Goal: Find specific page/section: Find specific page/section

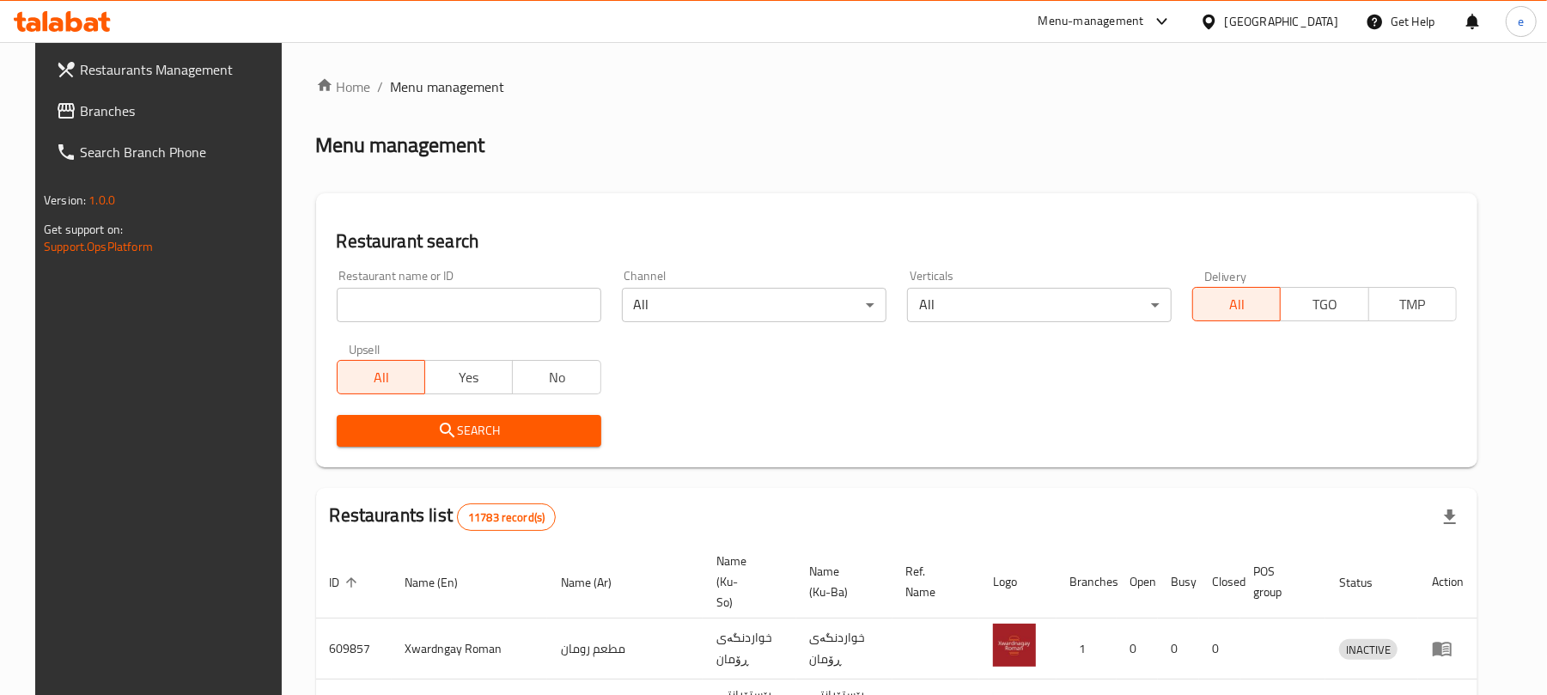
click at [437, 283] on div "Restaurant name or ID Restaurant name or ID" at bounding box center [469, 296] width 265 height 52
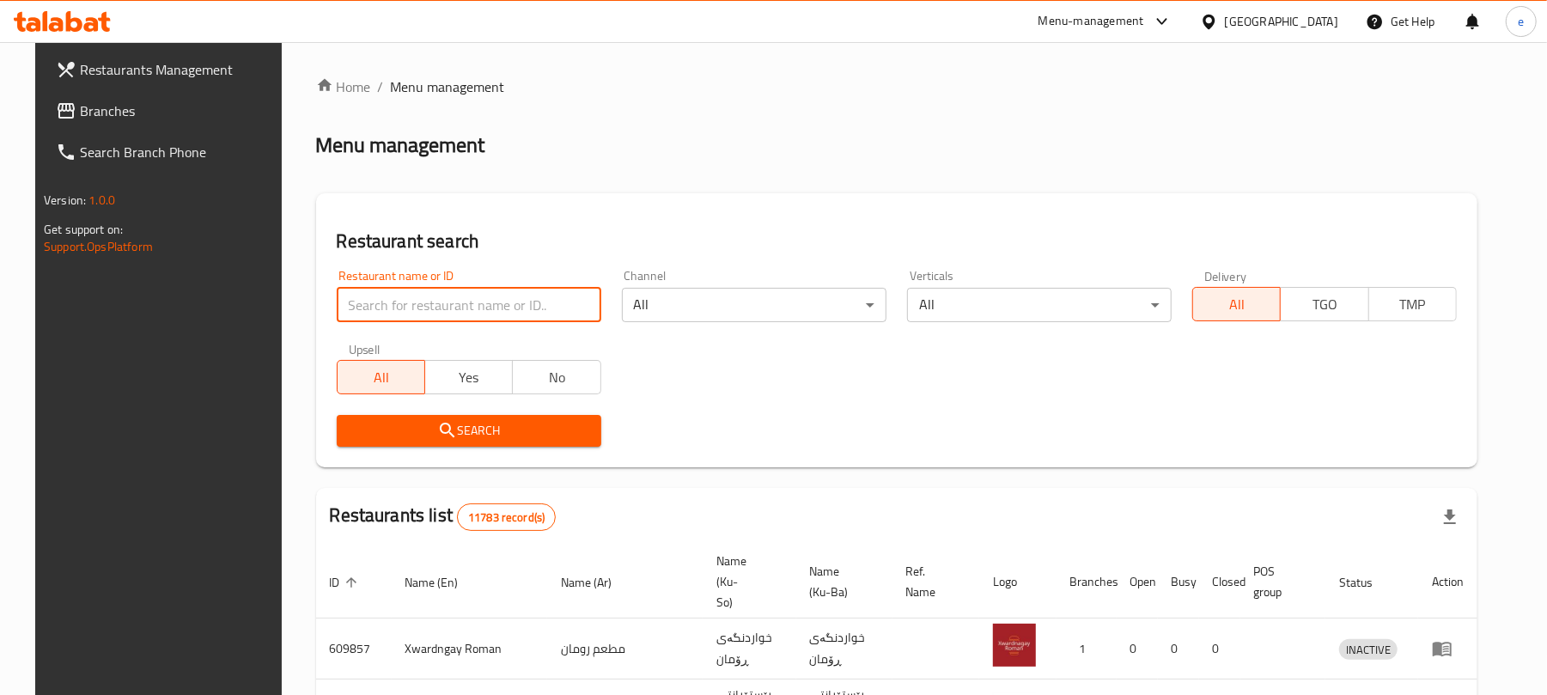
click at [437, 295] on input "search" at bounding box center [469, 305] width 265 height 34
paste input "670181"
type input "670181"
click button "Search" at bounding box center [469, 431] width 265 height 32
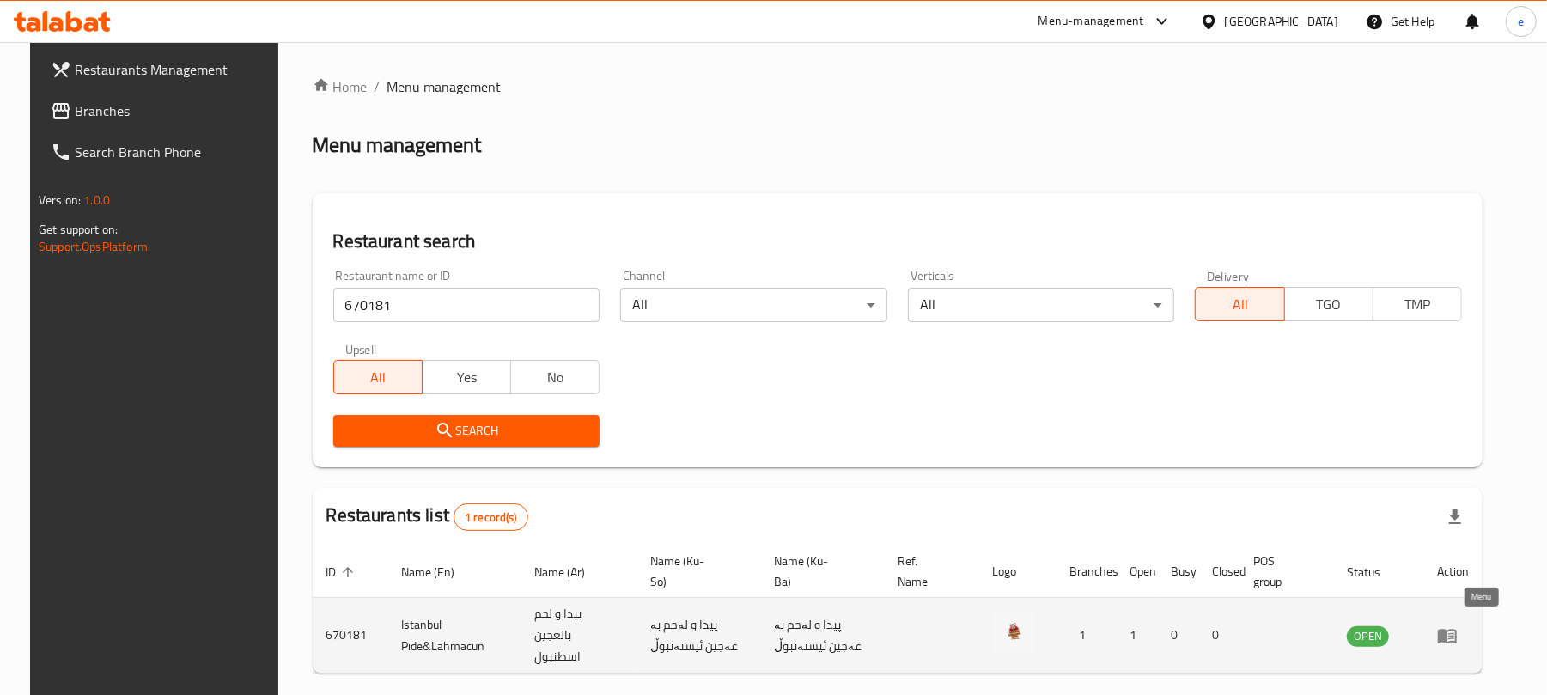
click at [1457, 629] on icon "enhanced table" at bounding box center [1447, 635] width 21 height 21
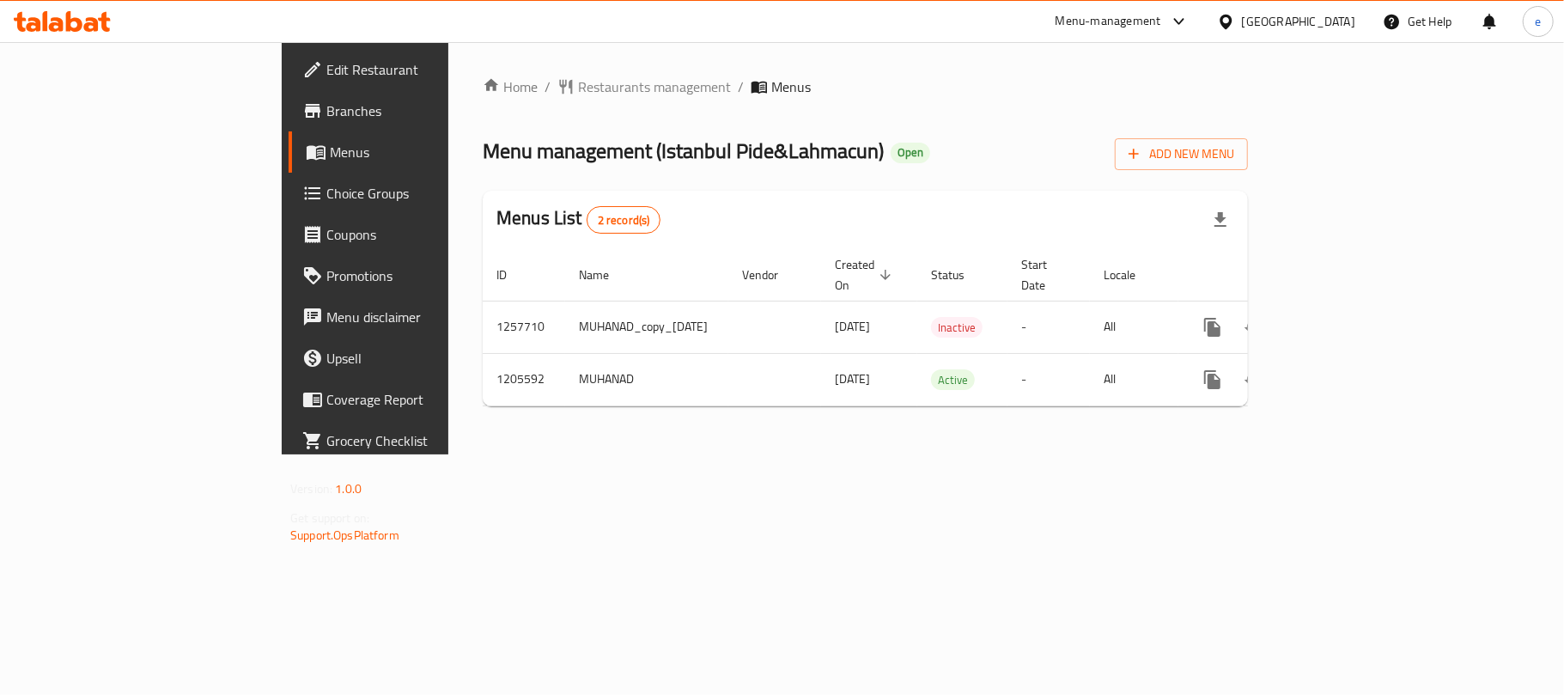
click at [326, 110] on span "Branches" at bounding box center [427, 110] width 203 height 21
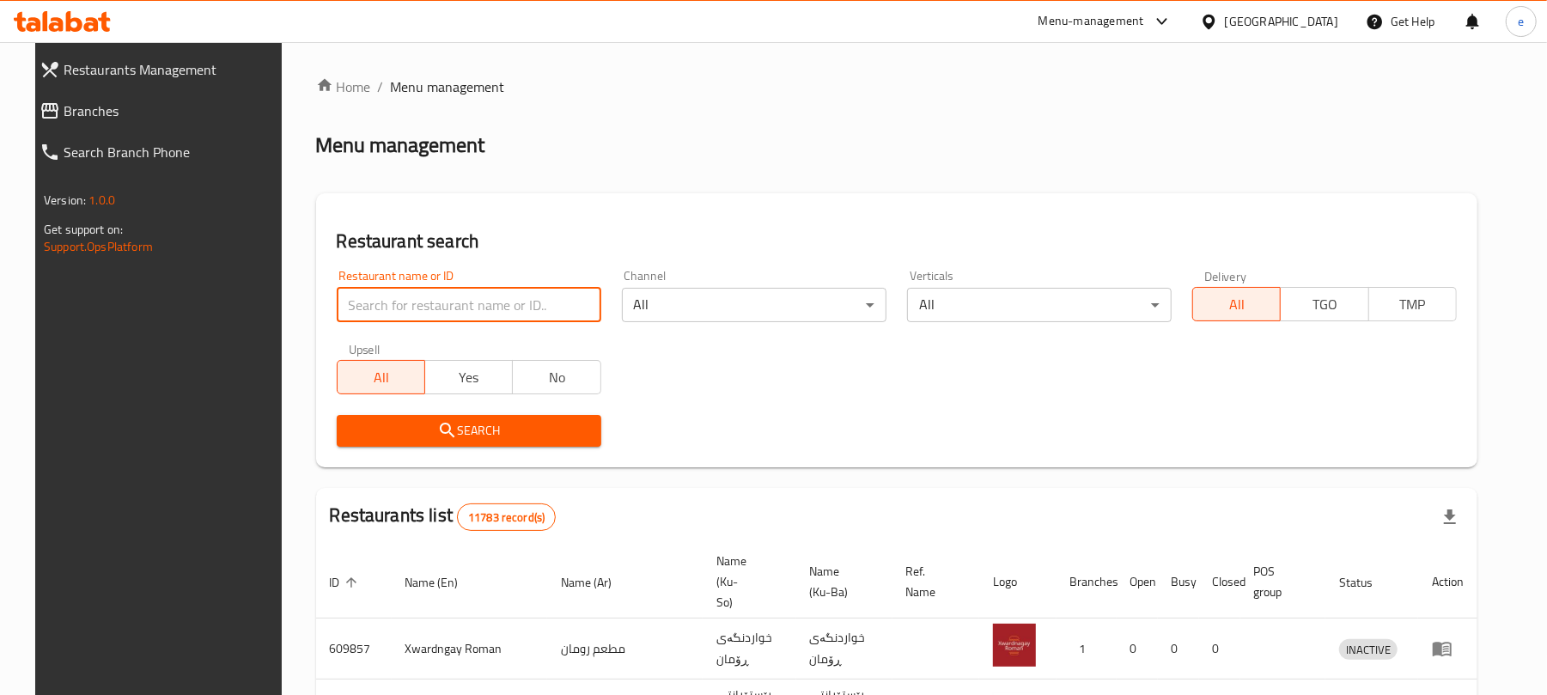
click at [390, 307] on input "search" at bounding box center [469, 305] width 265 height 34
paste input "699676"
type input "699676"
click button "Search" at bounding box center [469, 431] width 265 height 32
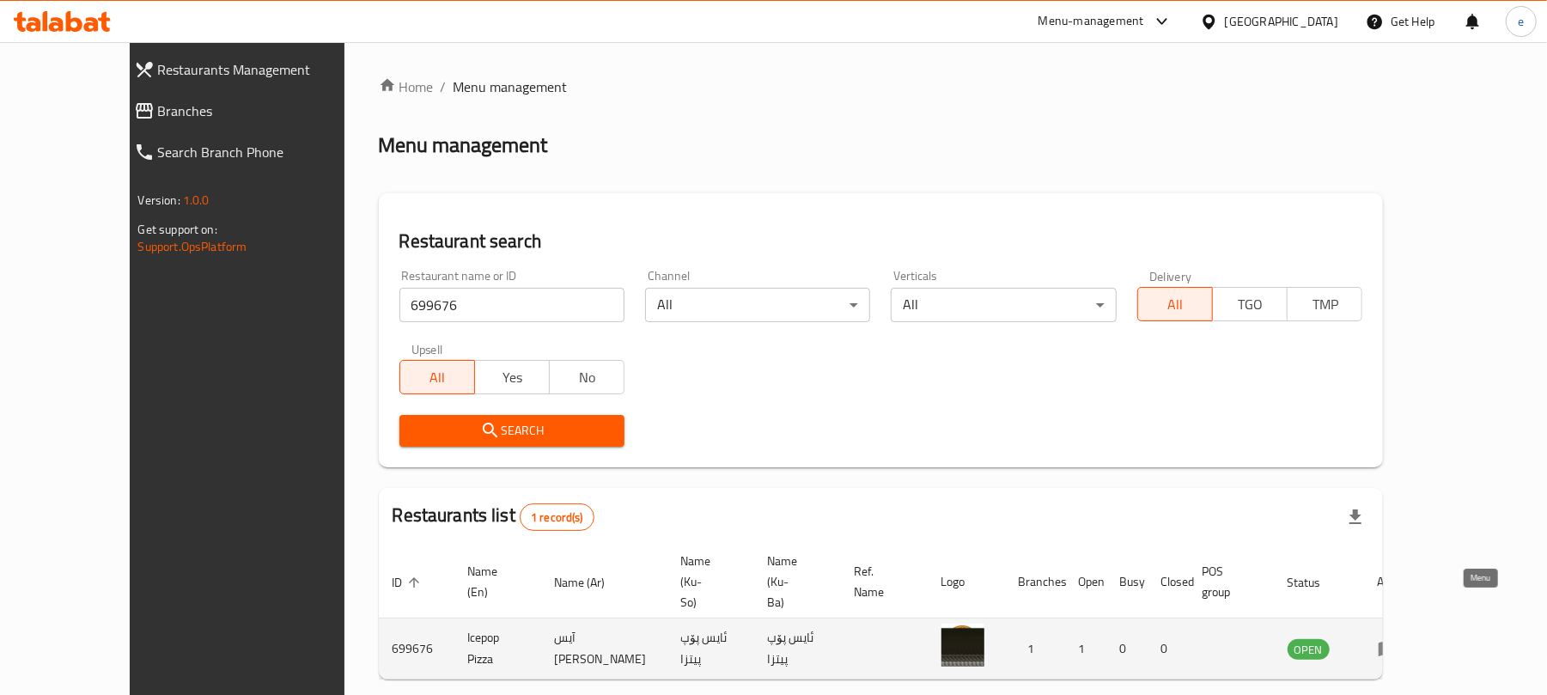
click at [1397, 642] on icon "enhanced table" at bounding box center [1387, 649] width 19 height 15
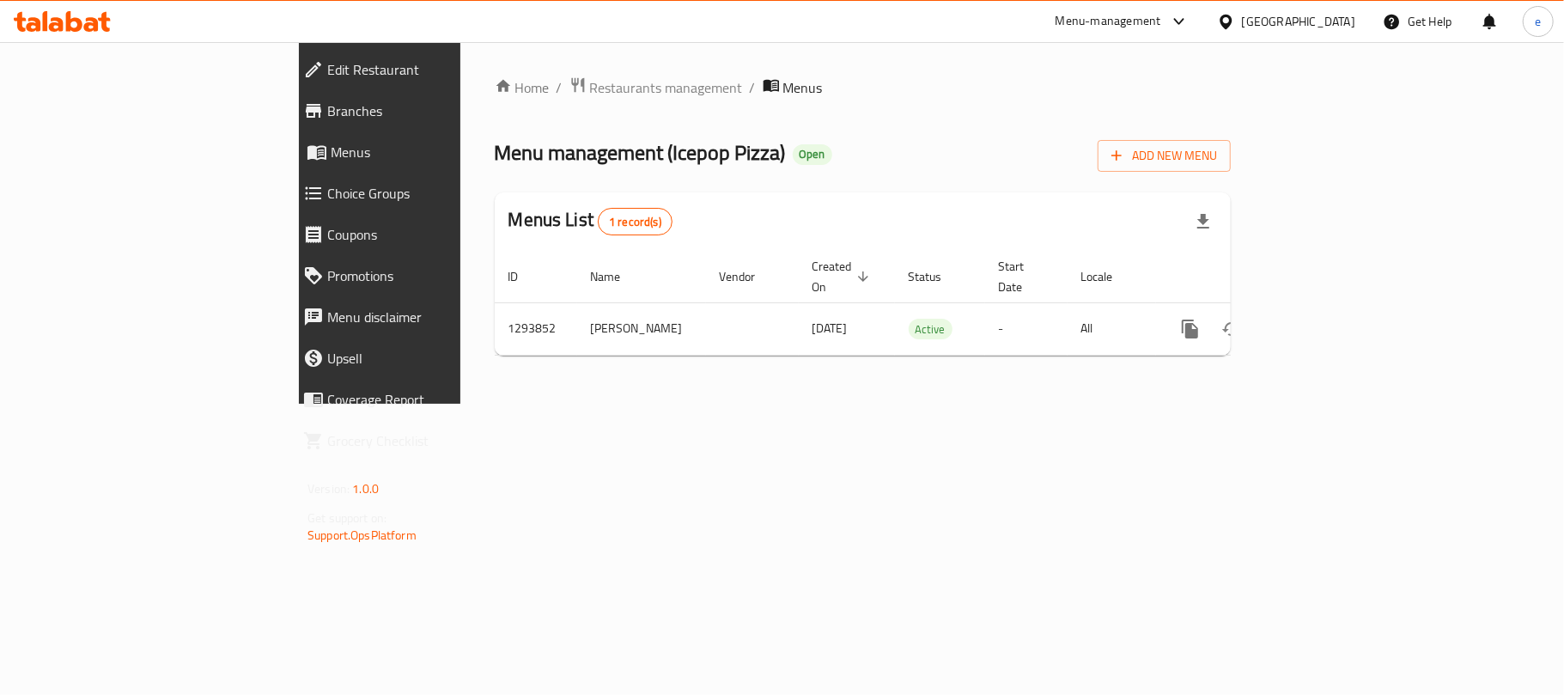
click at [289, 125] on link "Branches" at bounding box center [424, 110] width 271 height 41
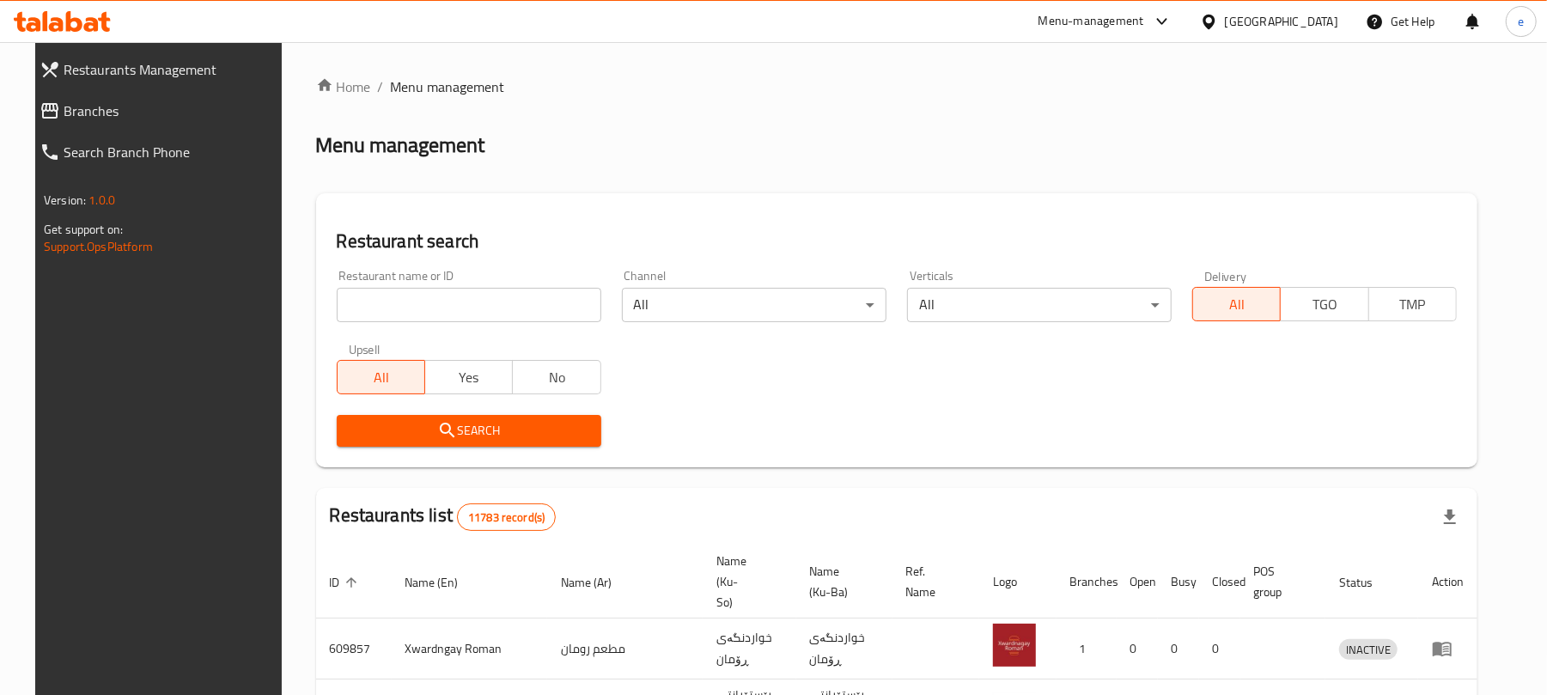
click at [455, 317] on input "search" at bounding box center [469, 305] width 265 height 34
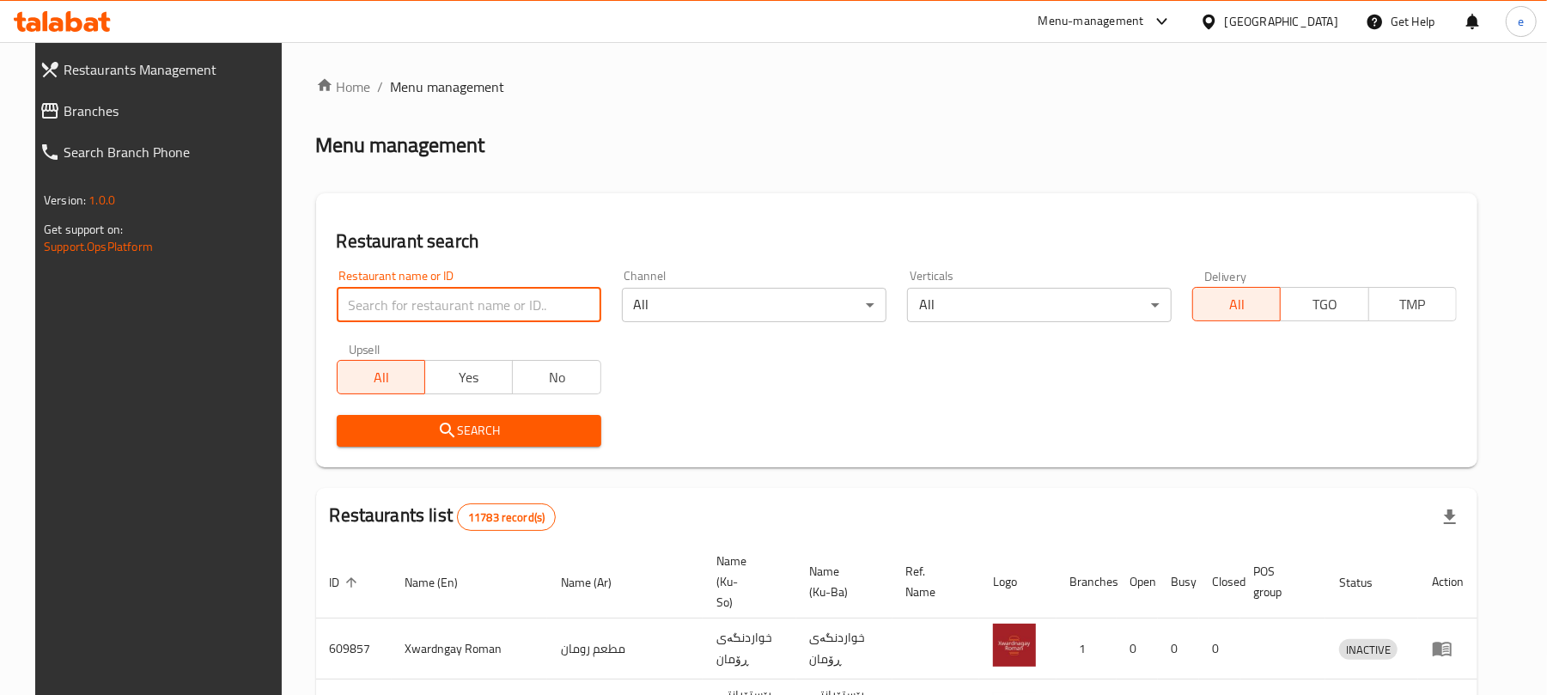
paste input "642592"
type input "642592"
click button "Search" at bounding box center [469, 431] width 265 height 32
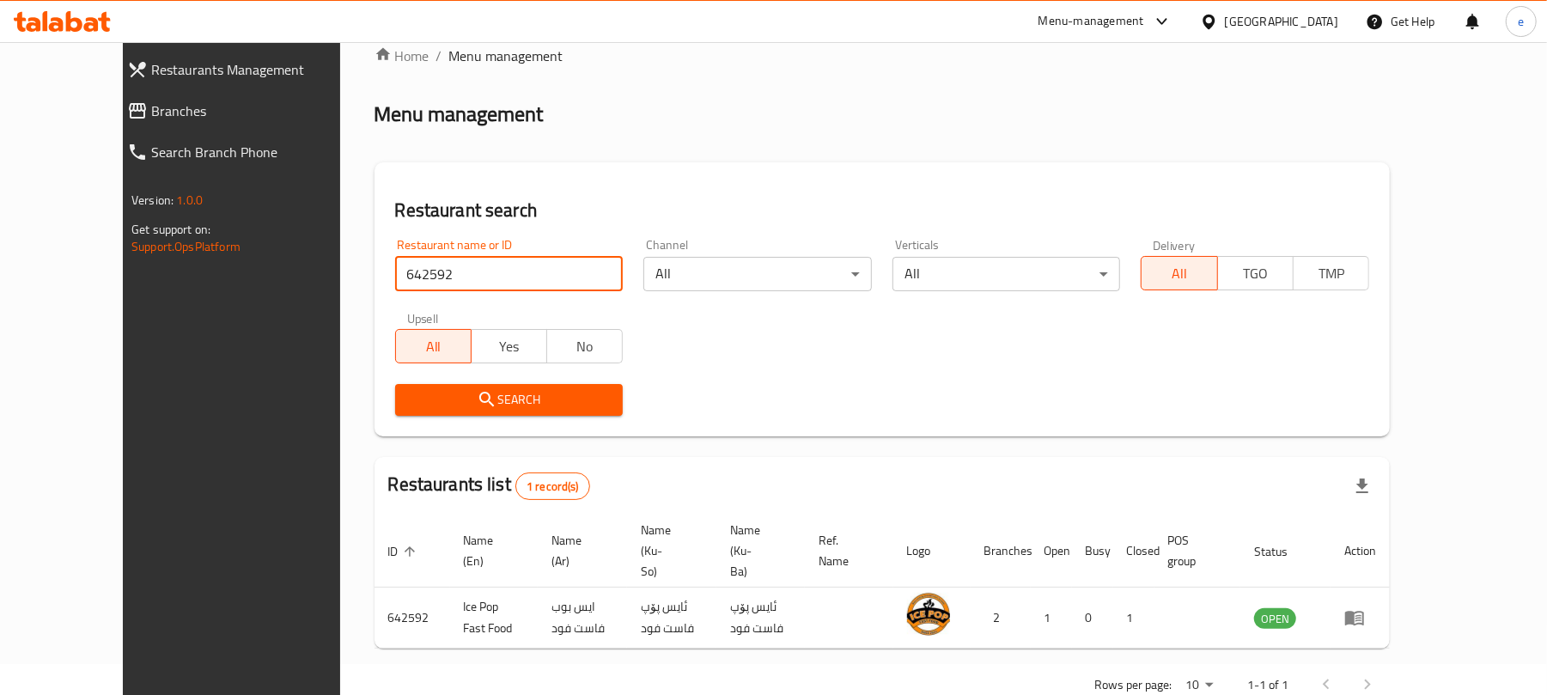
scroll to position [57, 0]
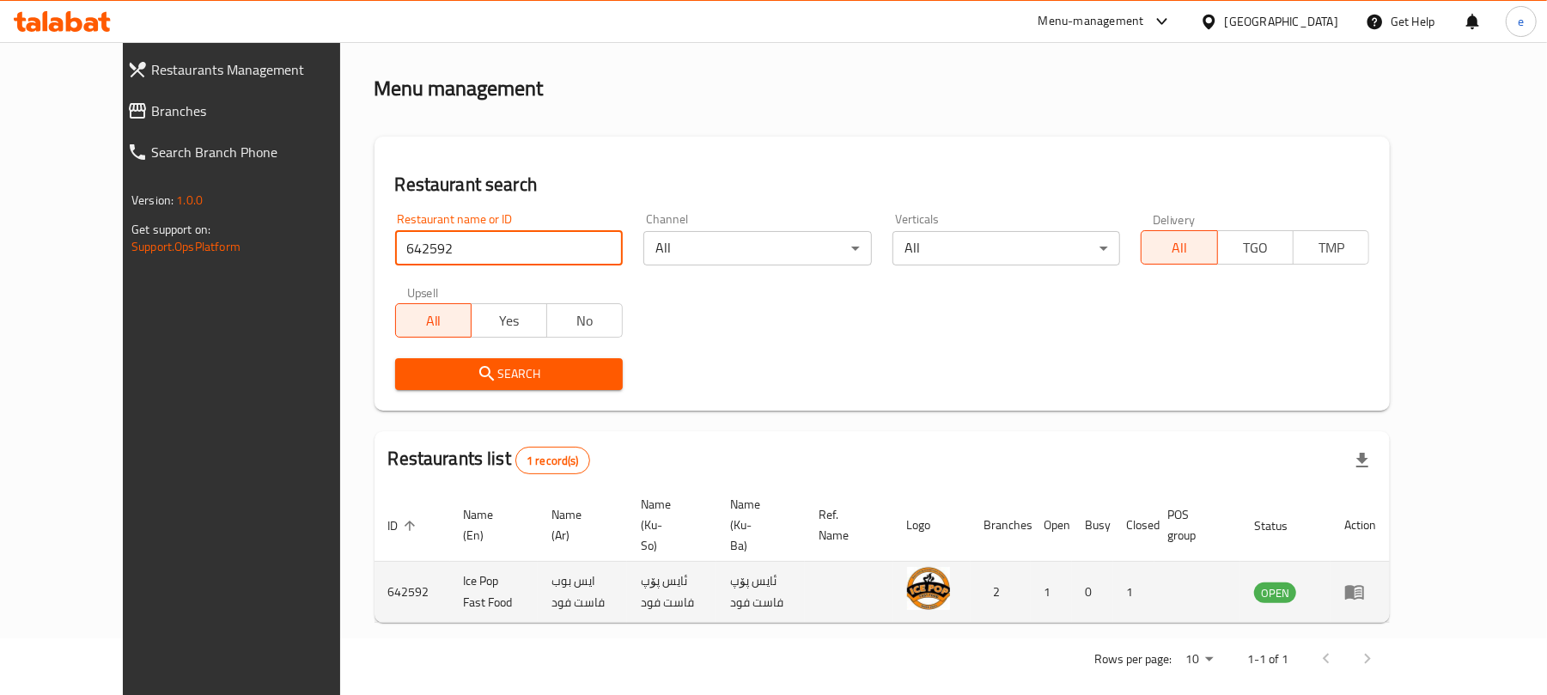
click at [1361, 589] on icon "enhanced table" at bounding box center [1358, 592] width 6 height 7
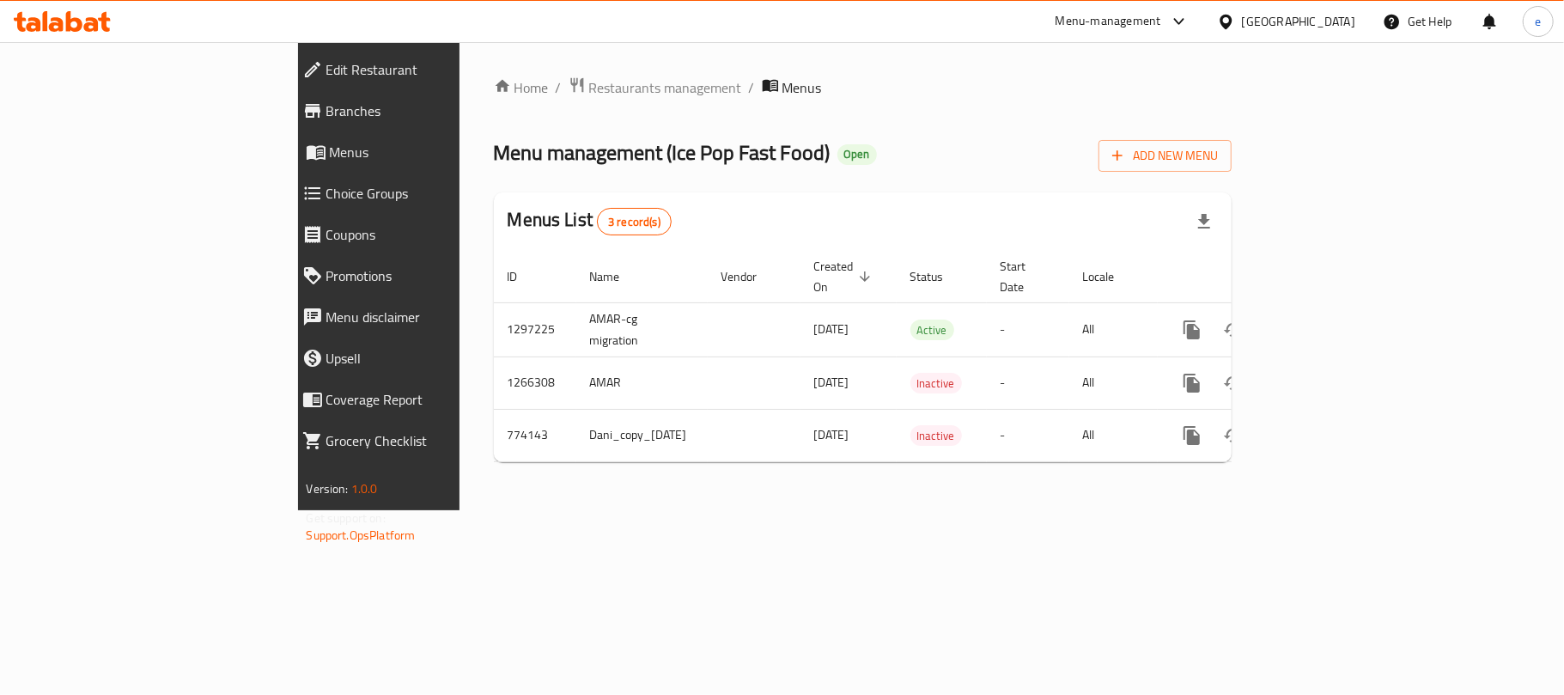
click at [326, 112] on span "Branches" at bounding box center [435, 110] width 219 height 21
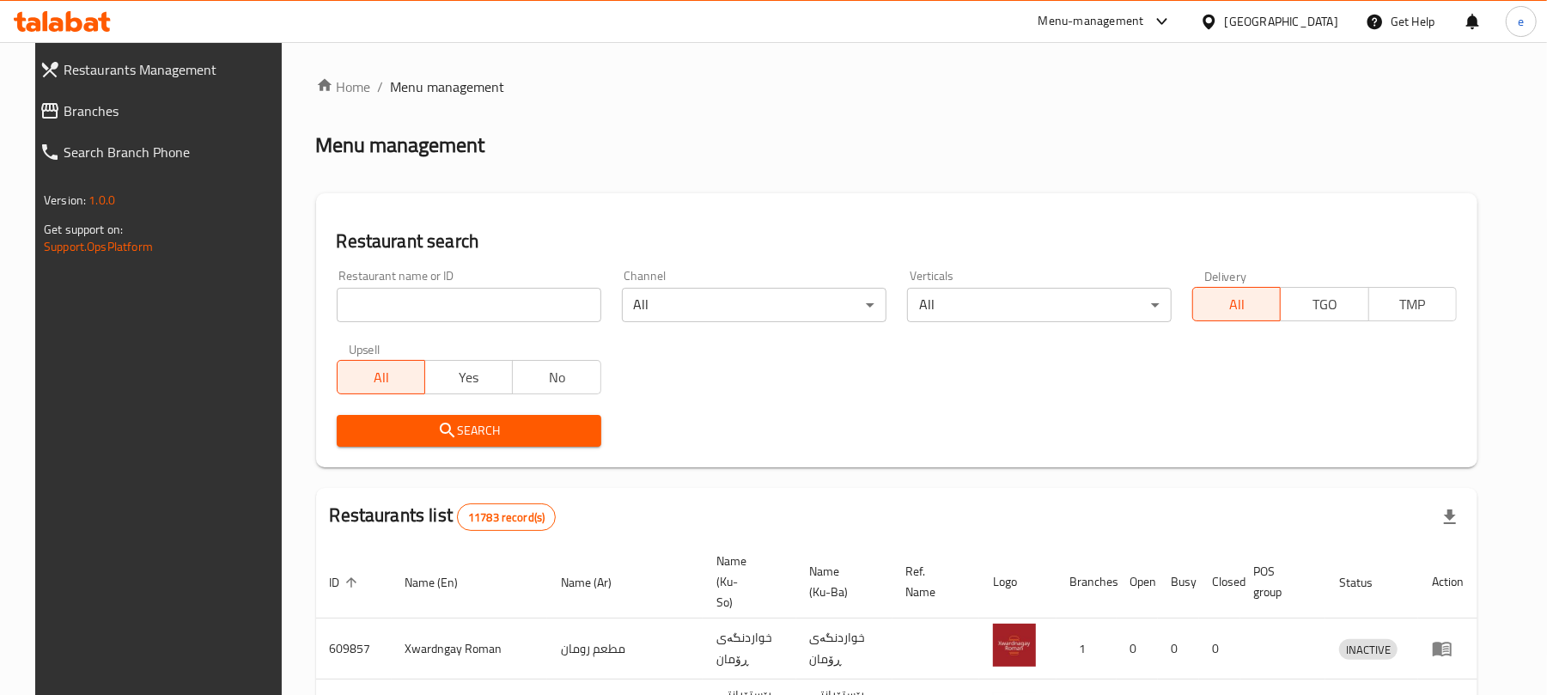
click at [431, 286] on div "Restaurant name or ID Restaurant name or ID" at bounding box center [469, 296] width 265 height 52
click at [431, 303] on input "search" at bounding box center [469, 305] width 265 height 34
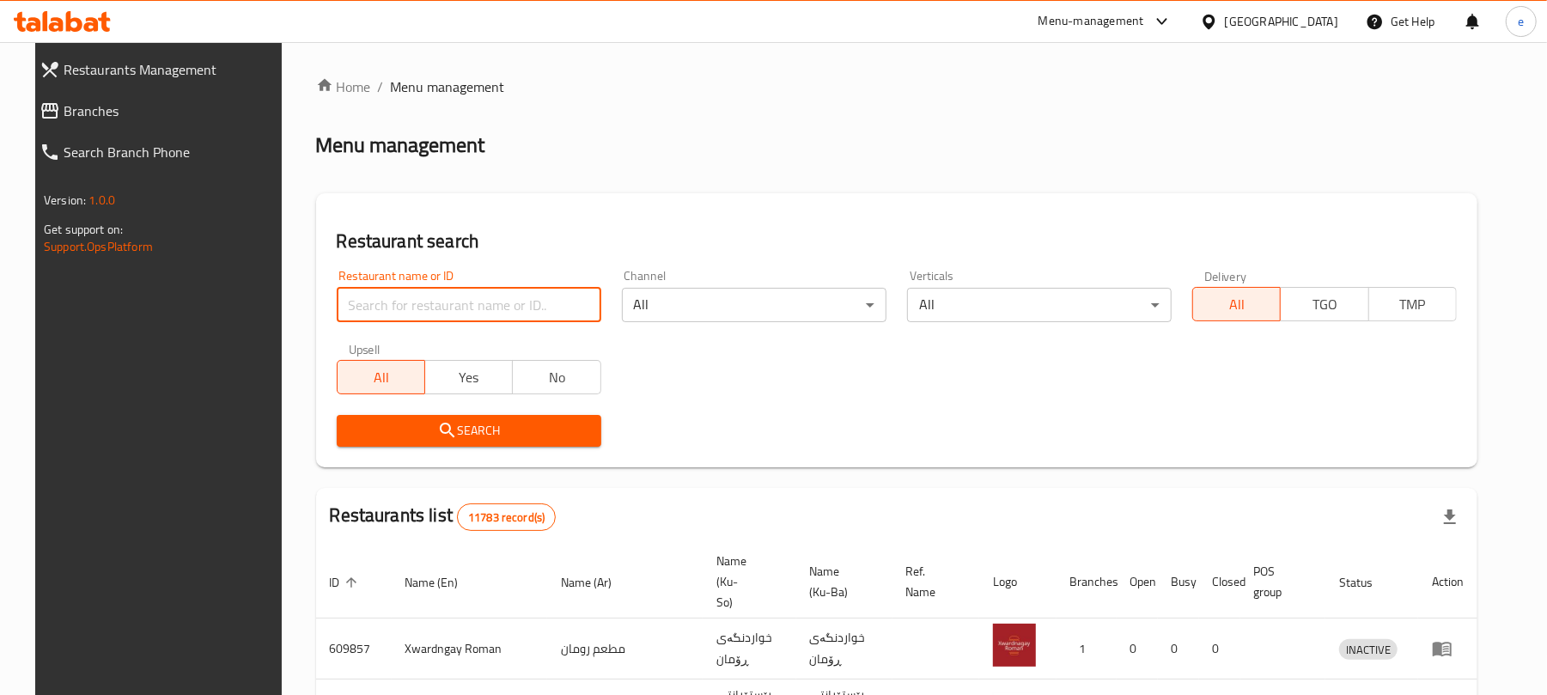
paste input "699676"
type input "699676"
click button "Search" at bounding box center [469, 431] width 265 height 32
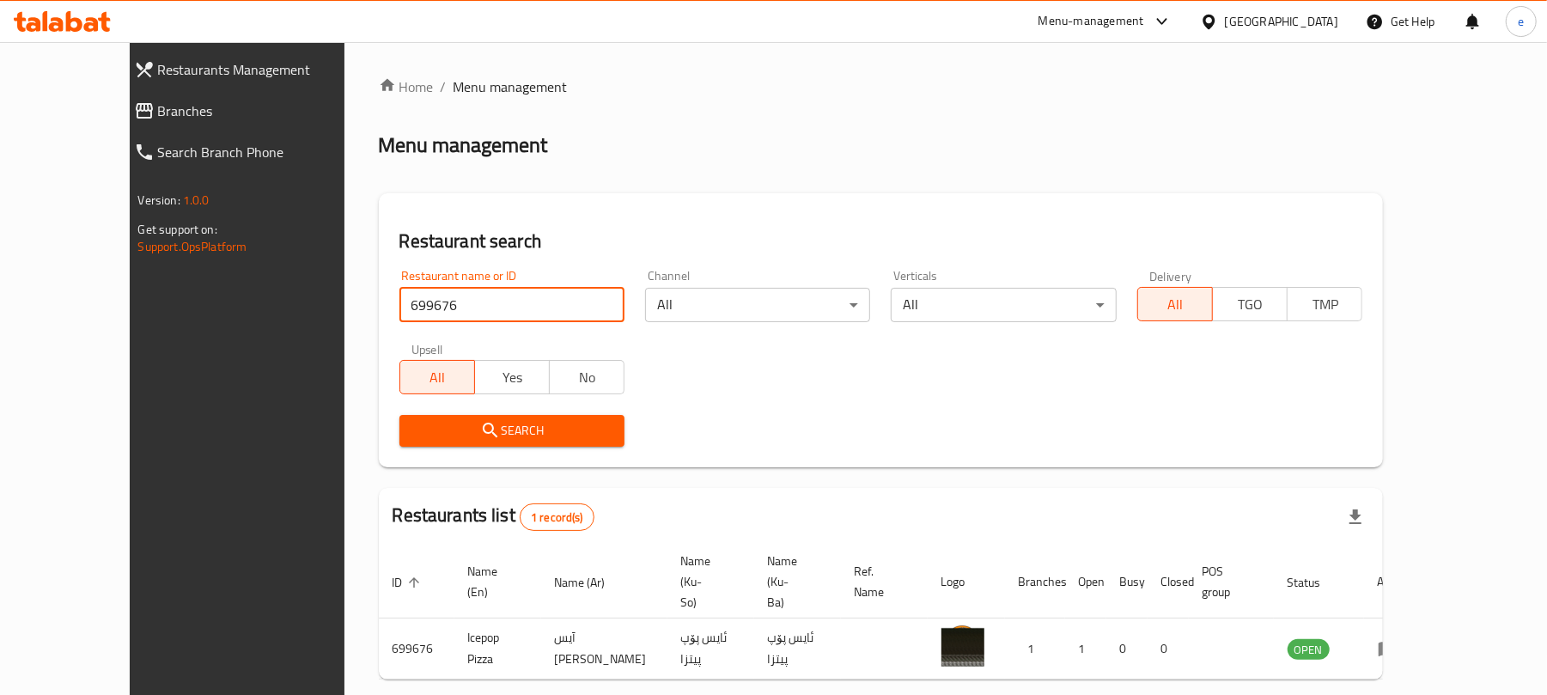
scroll to position [39, 0]
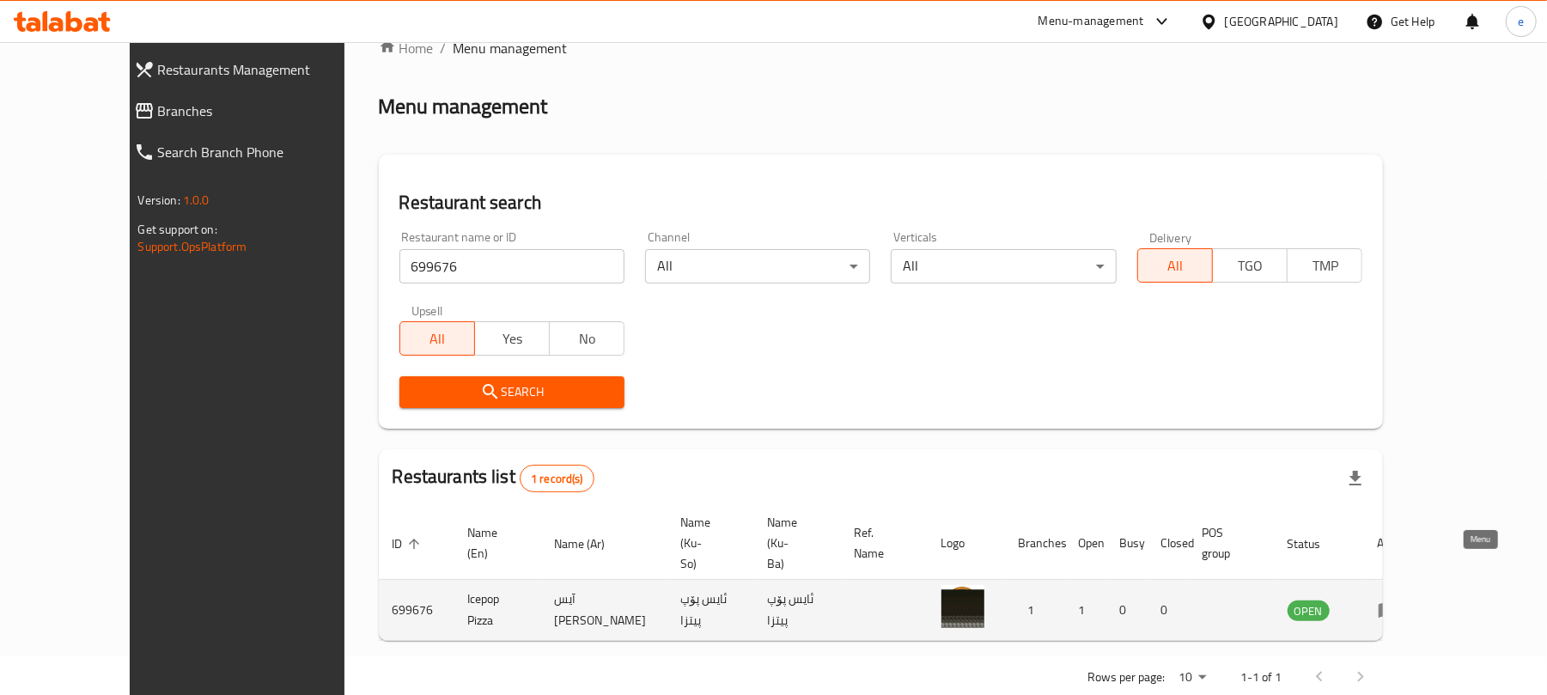
click at [1398, 599] on icon "enhanced table" at bounding box center [1388, 609] width 21 height 21
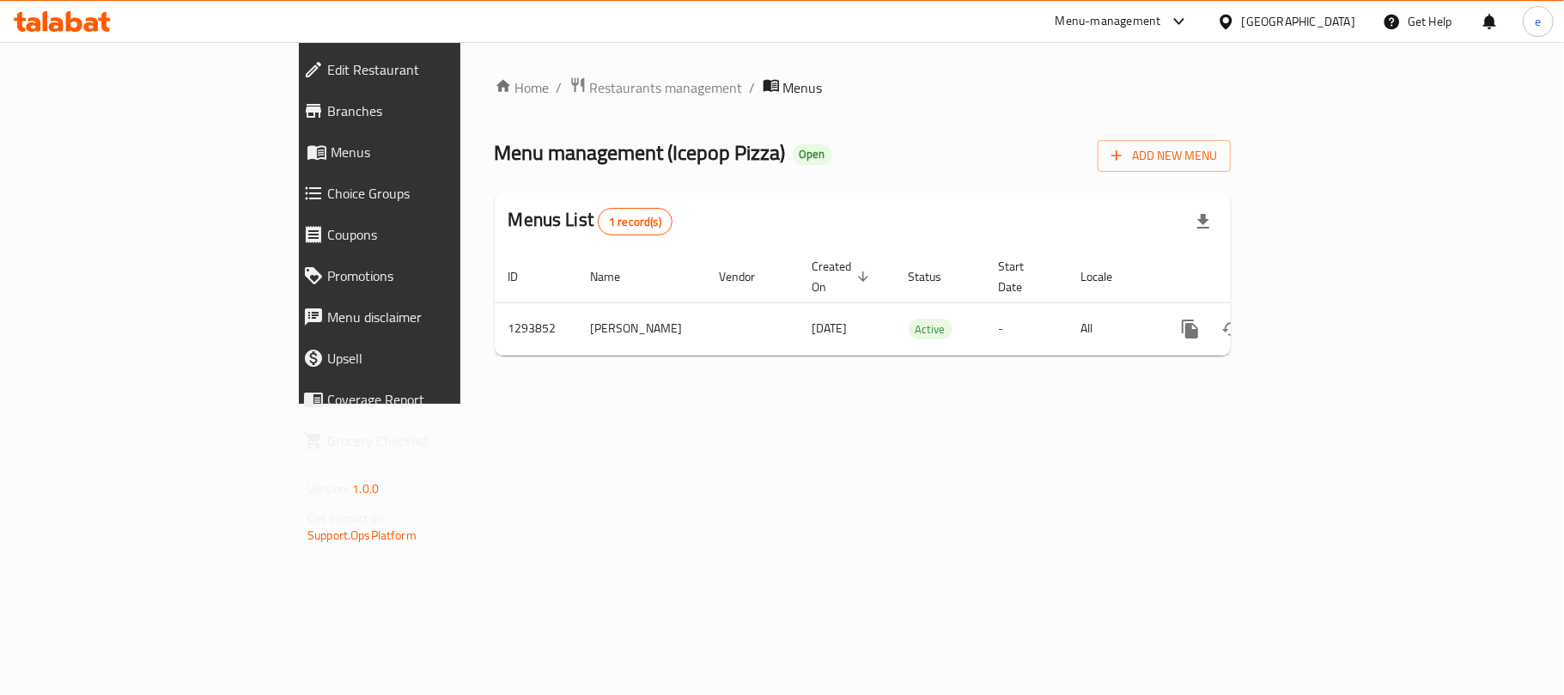
click at [327, 103] on span "Branches" at bounding box center [436, 110] width 219 height 21
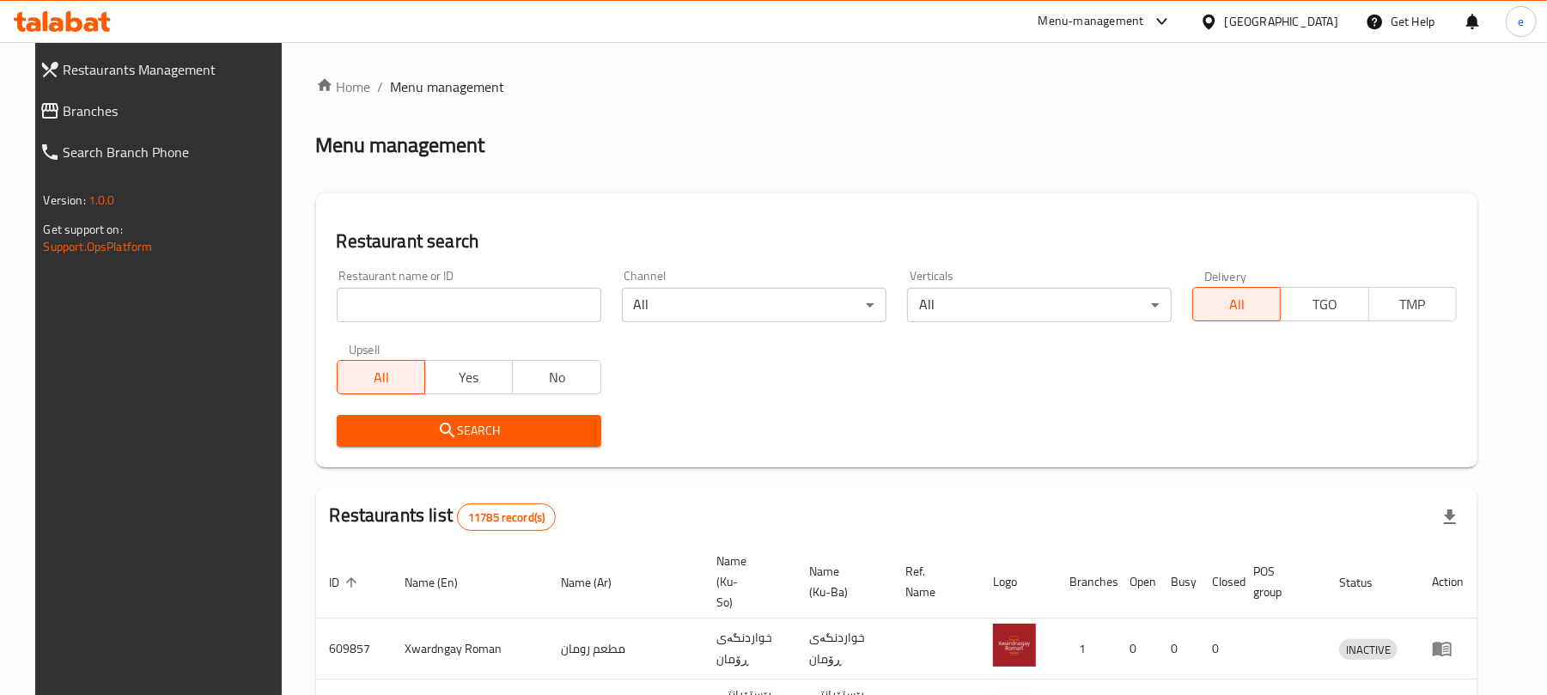
click at [447, 306] on input "search" at bounding box center [469, 305] width 265 height 34
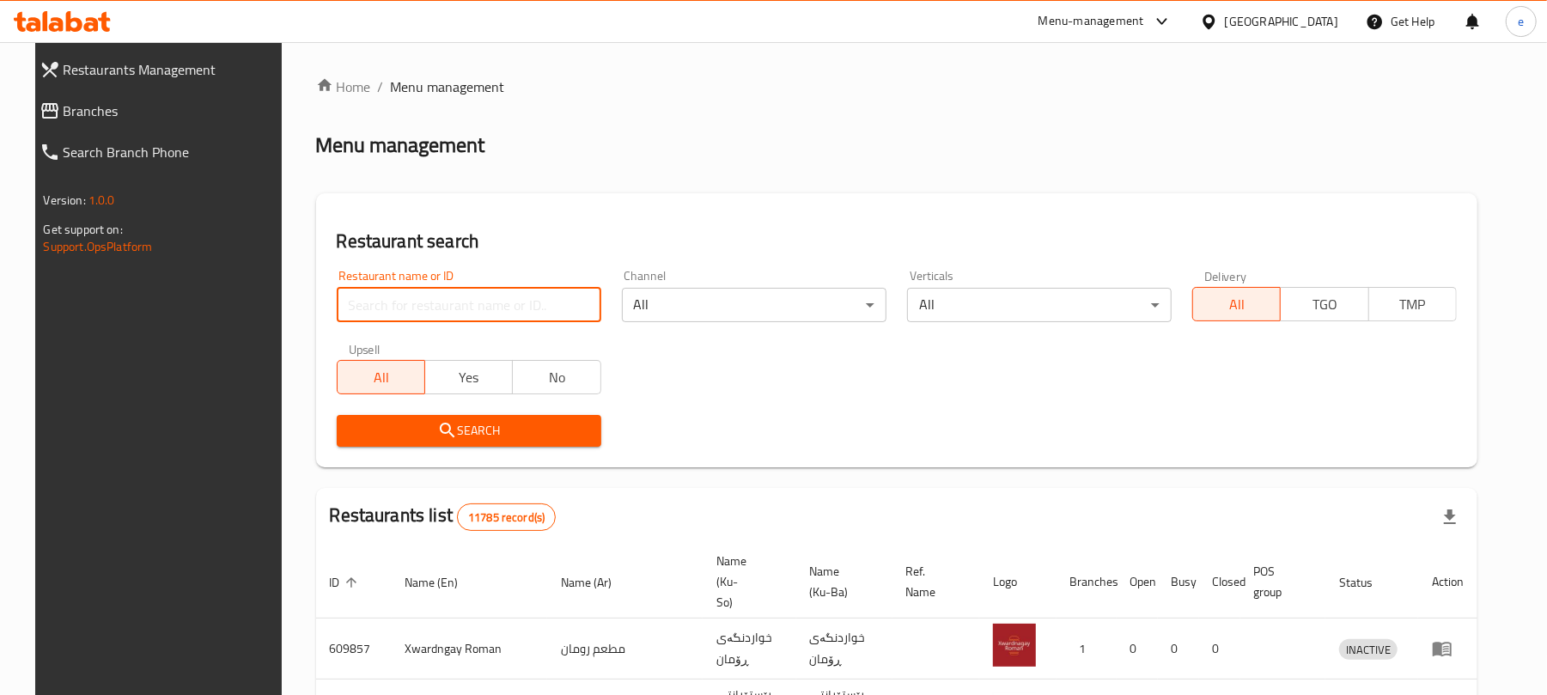
paste input "642592"
type input "642592"
click button "Search" at bounding box center [469, 431] width 265 height 32
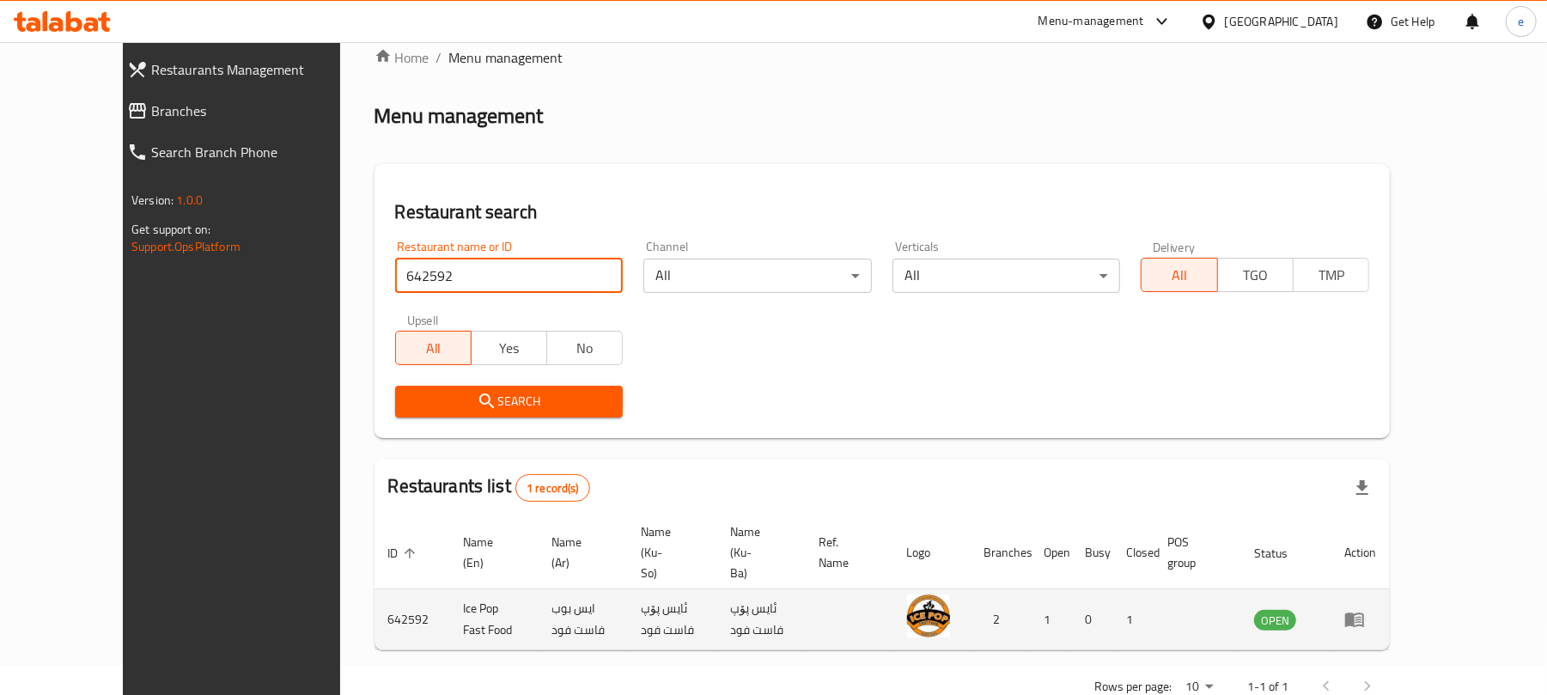
scroll to position [57, 0]
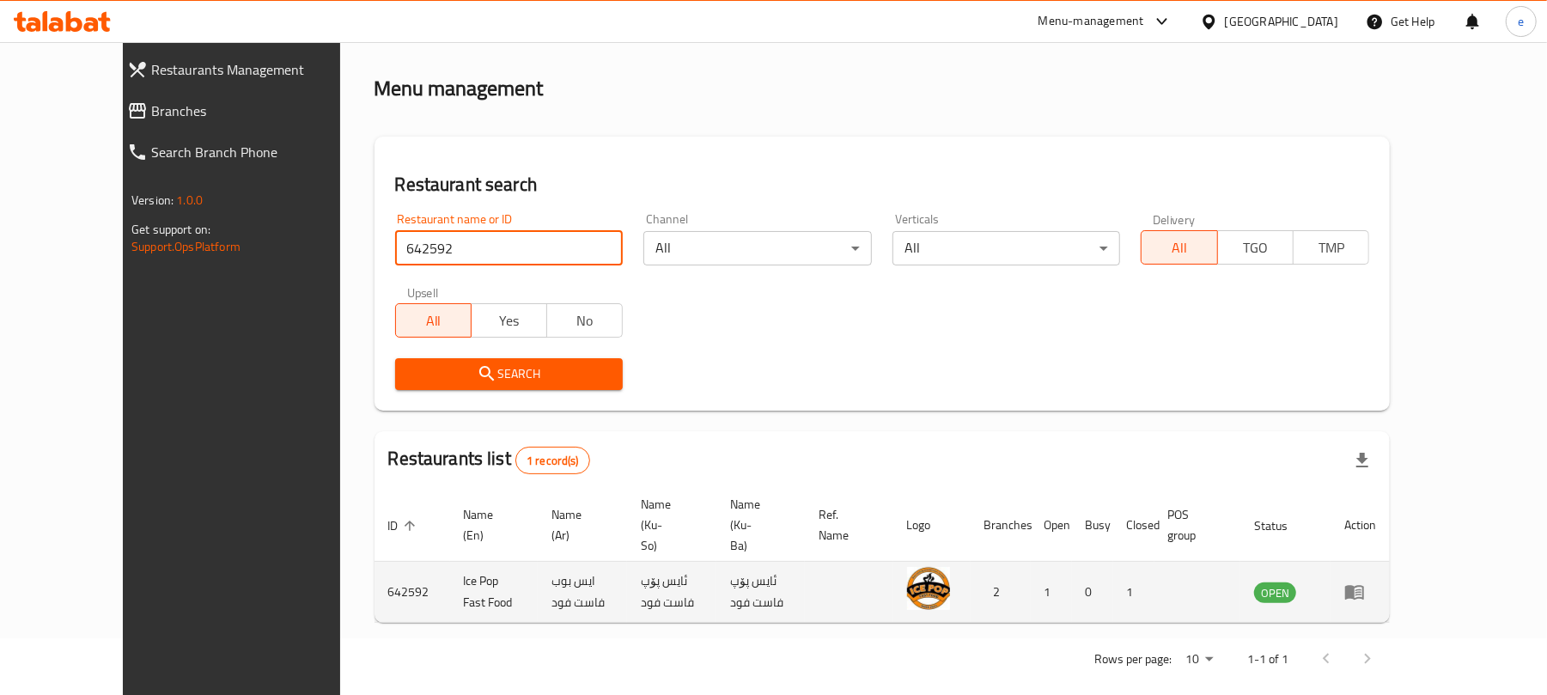
click at [1376, 581] on link "enhanced table" at bounding box center [1360, 591] width 32 height 21
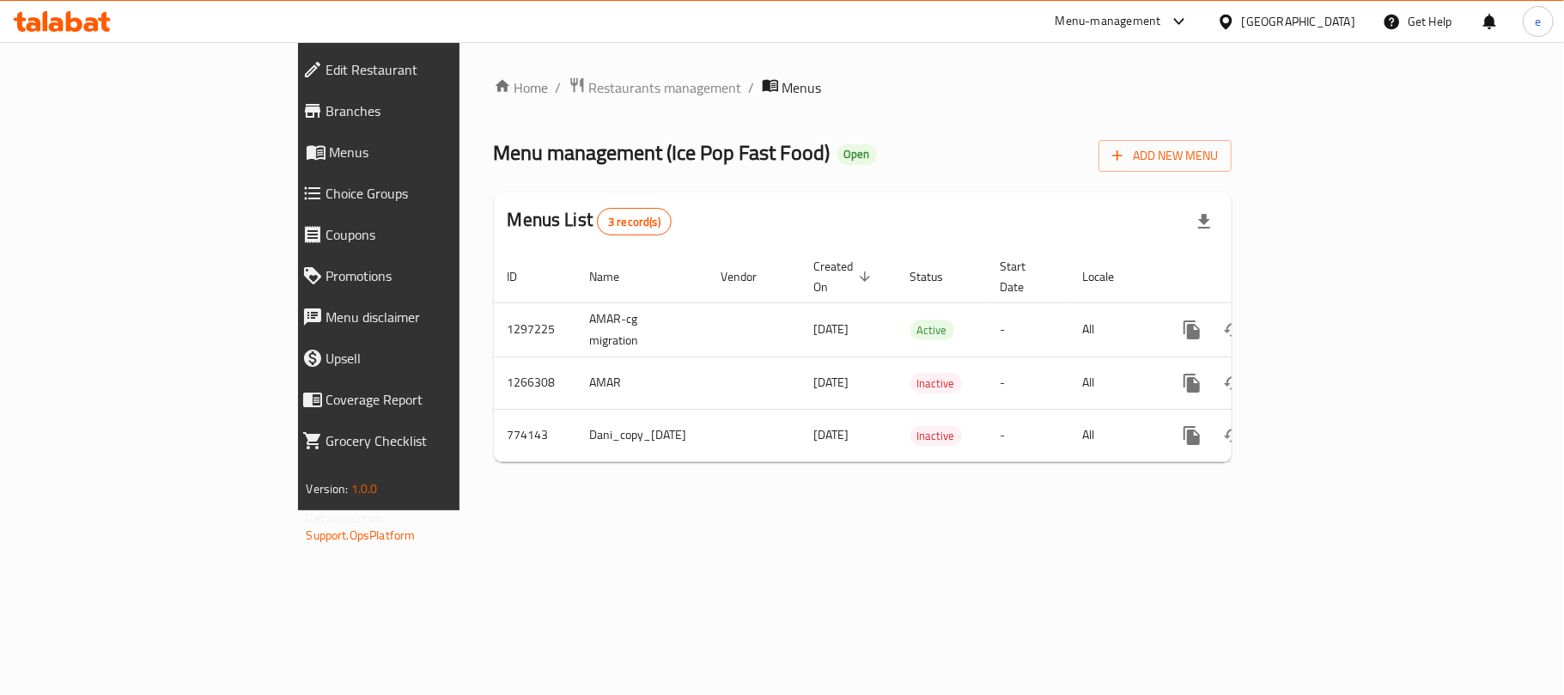
click at [289, 125] on link "Branches" at bounding box center [424, 110] width 271 height 41
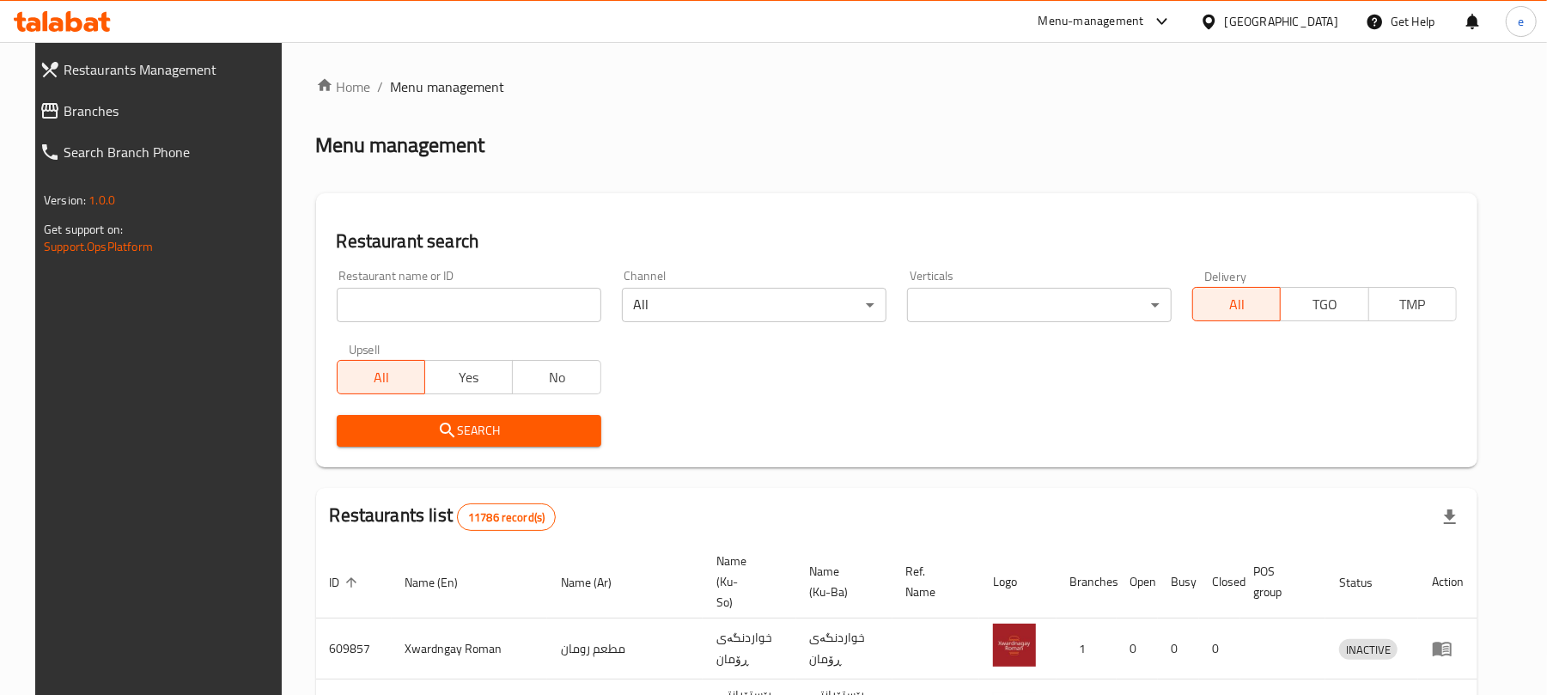
click at [445, 301] on input "search" at bounding box center [469, 305] width 265 height 34
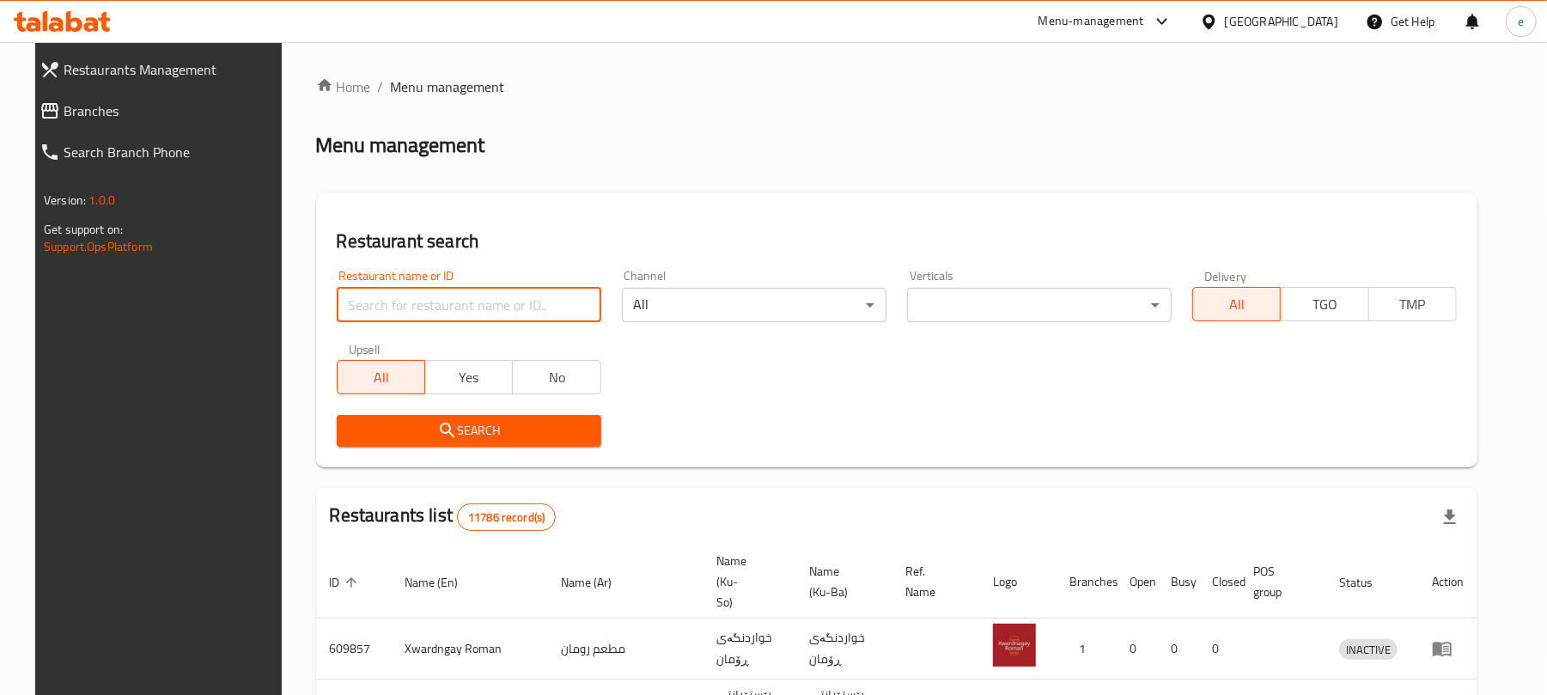
paste input "631170"
type input "631170"
click button "Search" at bounding box center [469, 431] width 265 height 32
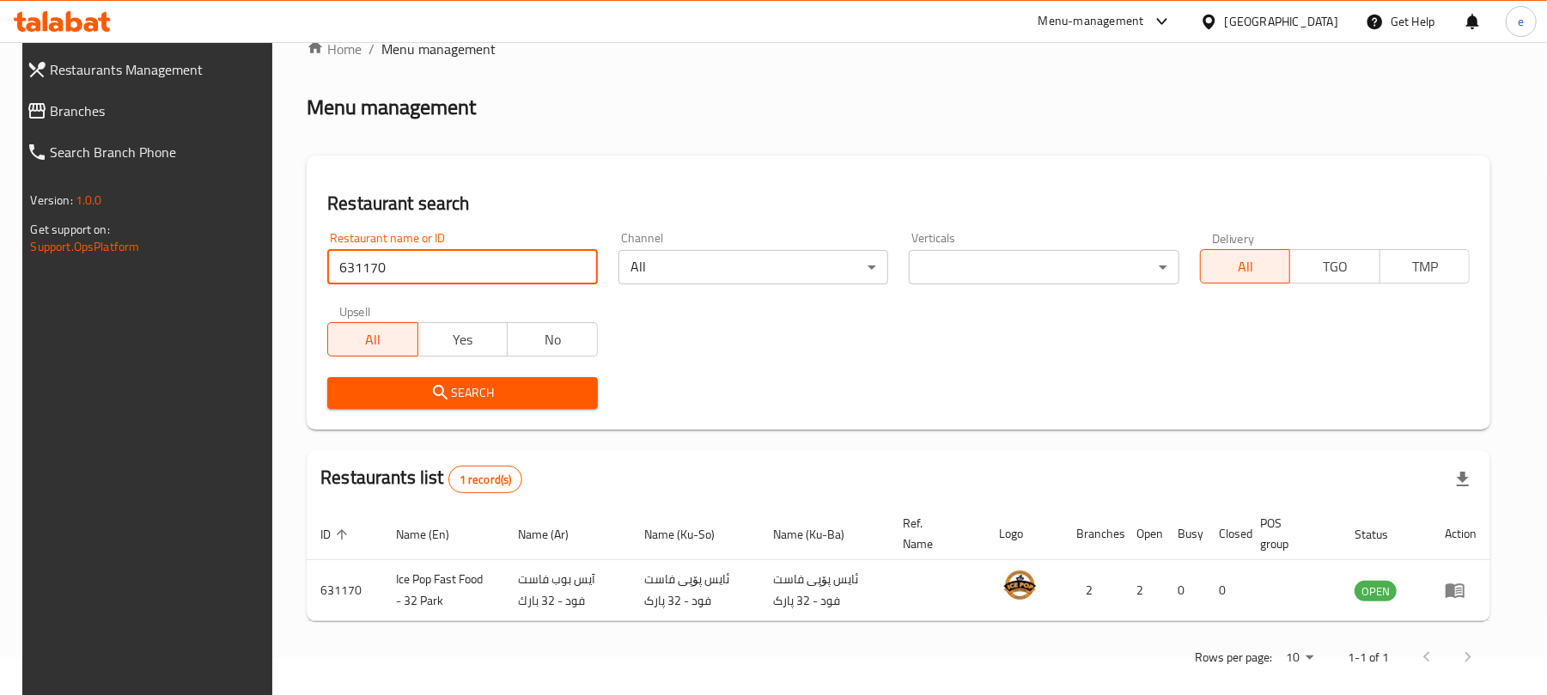
scroll to position [57, 0]
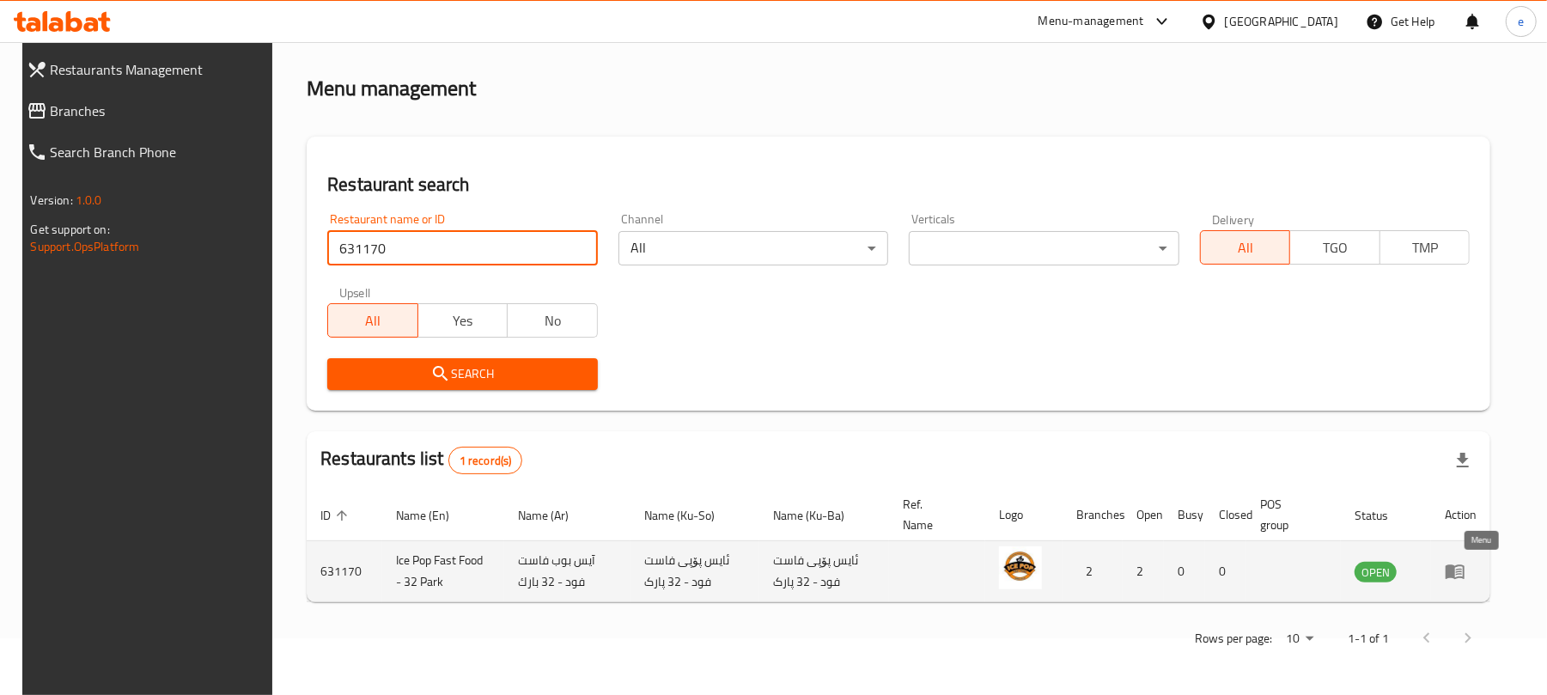
click at [1465, 564] on icon "enhanced table" at bounding box center [1454, 571] width 21 height 21
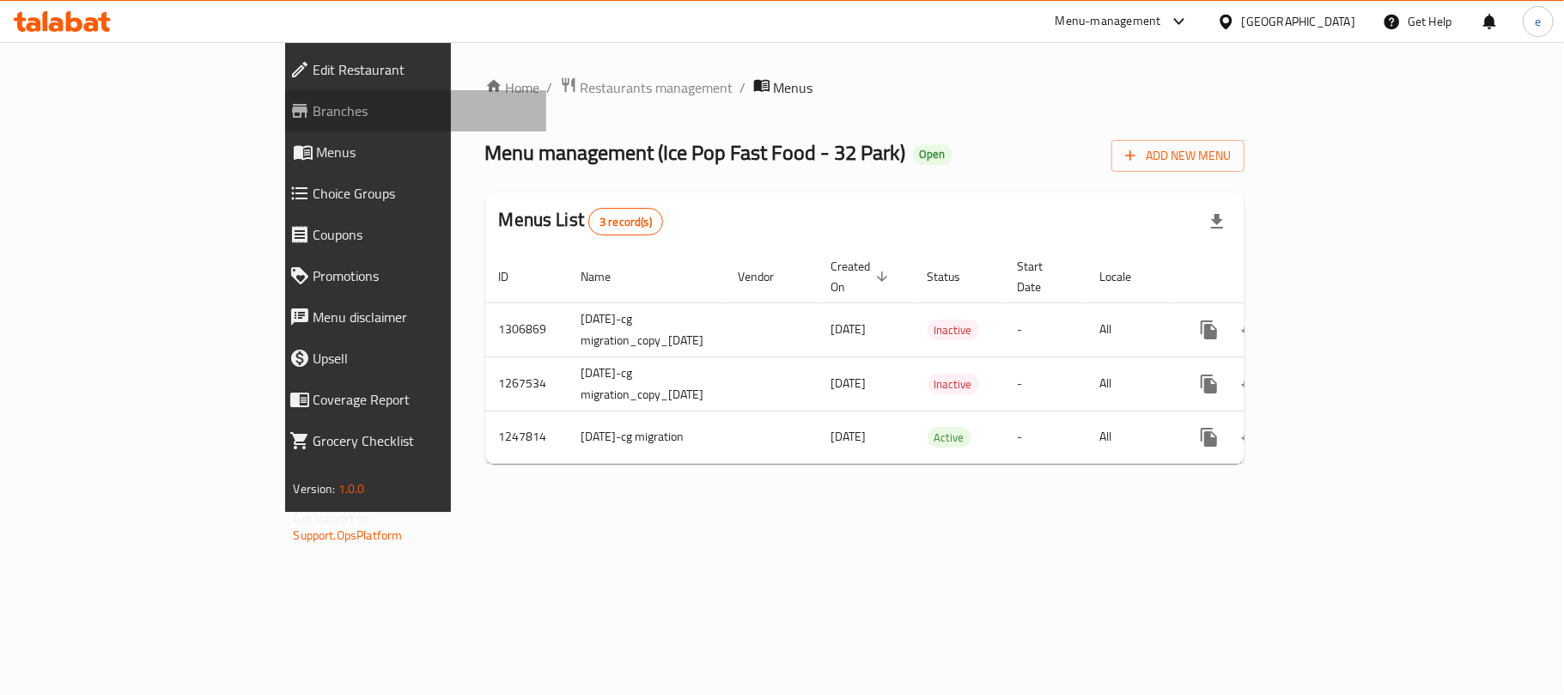
click at [313, 121] on span "Branches" at bounding box center [422, 110] width 219 height 21
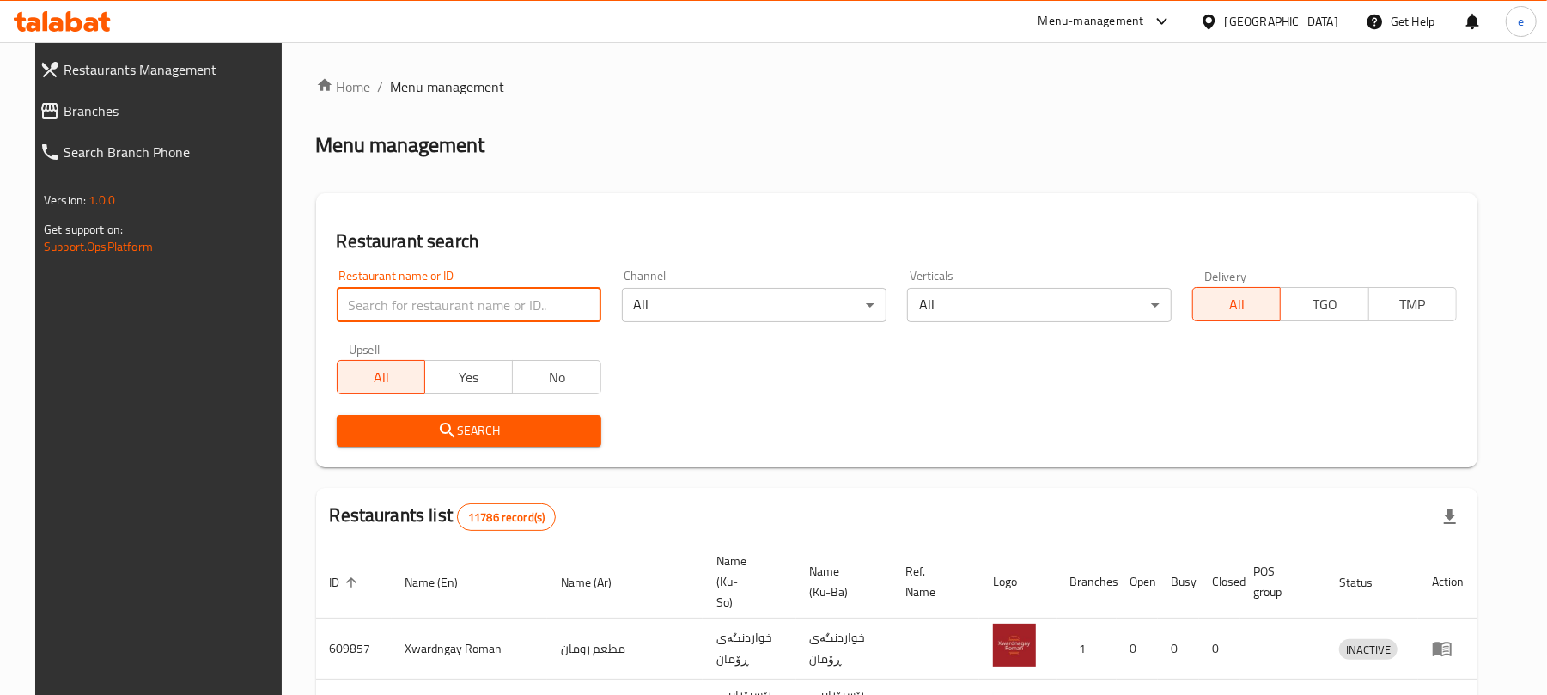
click at [445, 300] on input "search" at bounding box center [469, 305] width 265 height 34
paste input "689583"
type input "689583"
click button "Search" at bounding box center [469, 431] width 265 height 32
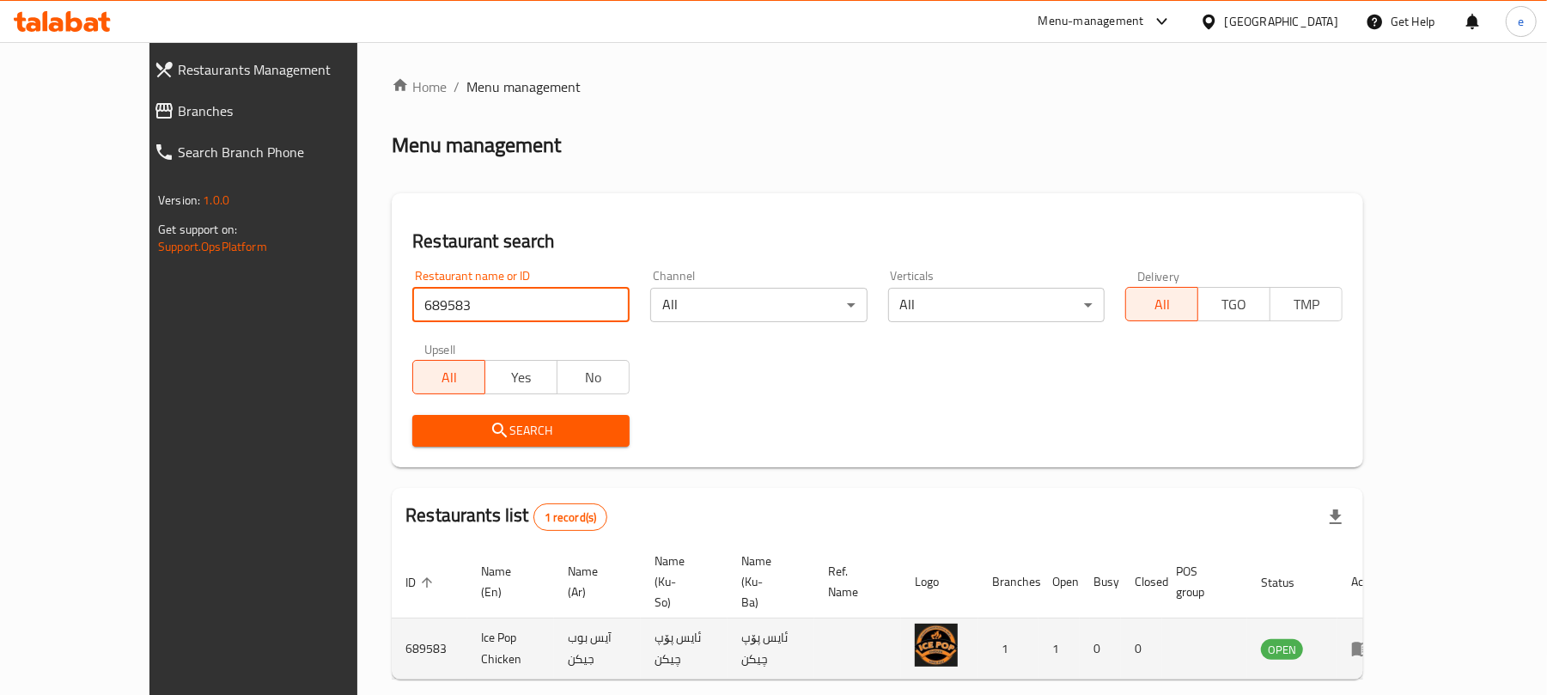
click at [1396, 622] on td "enhanced table" at bounding box center [1366, 648] width 59 height 61
click at [1371, 642] on icon "enhanced table" at bounding box center [1361, 649] width 19 height 15
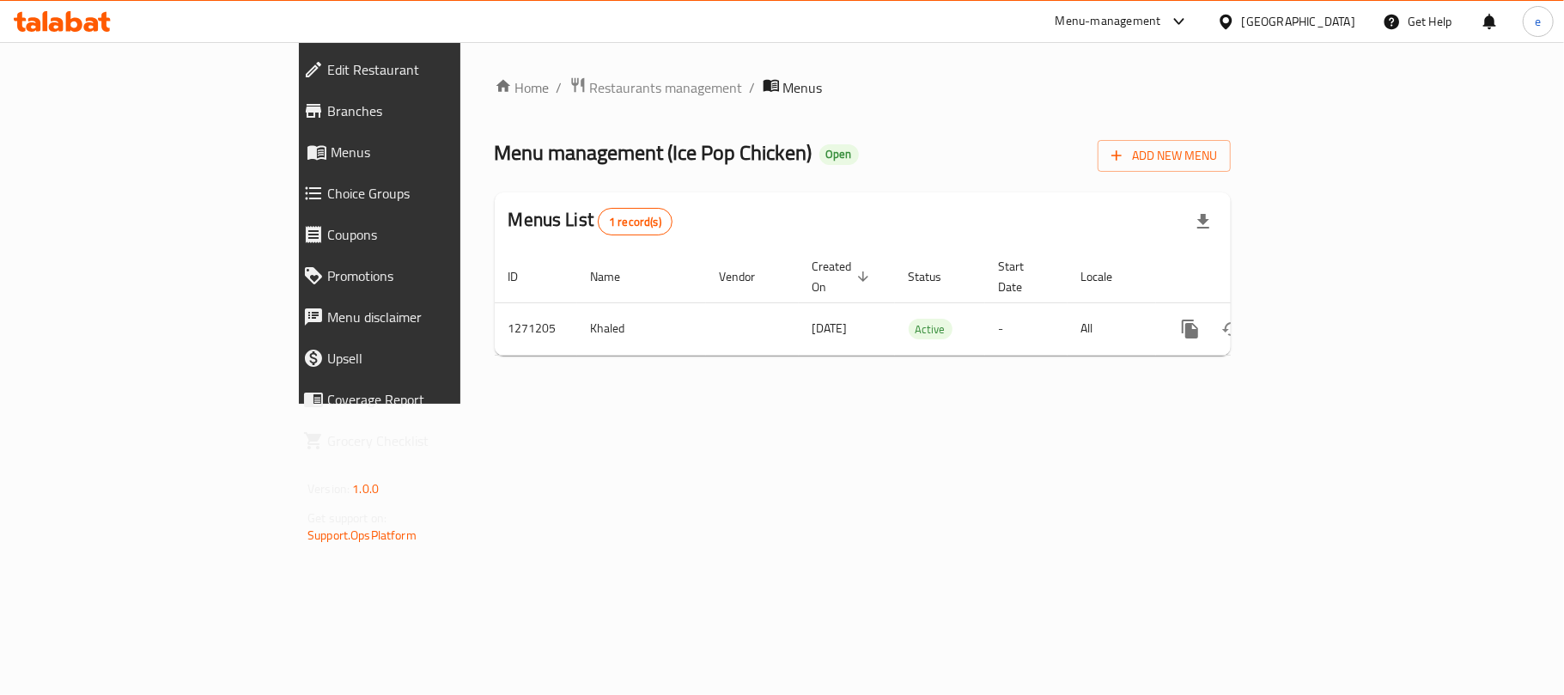
click at [289, 124] on link "Branches" at bounding box center [424, 110] width 271 height 41
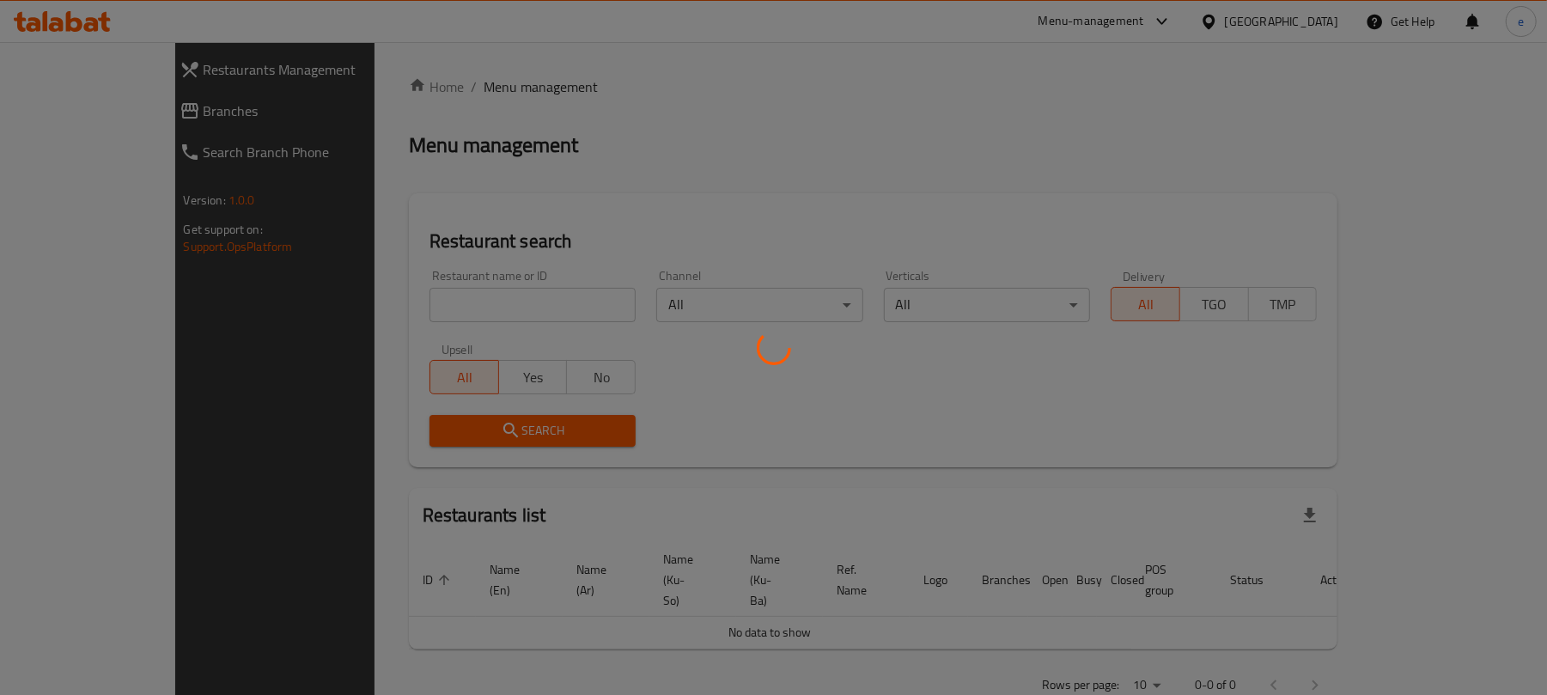
click at [488, 307] on div at bounding box center [773, 347] width 1547 height 695
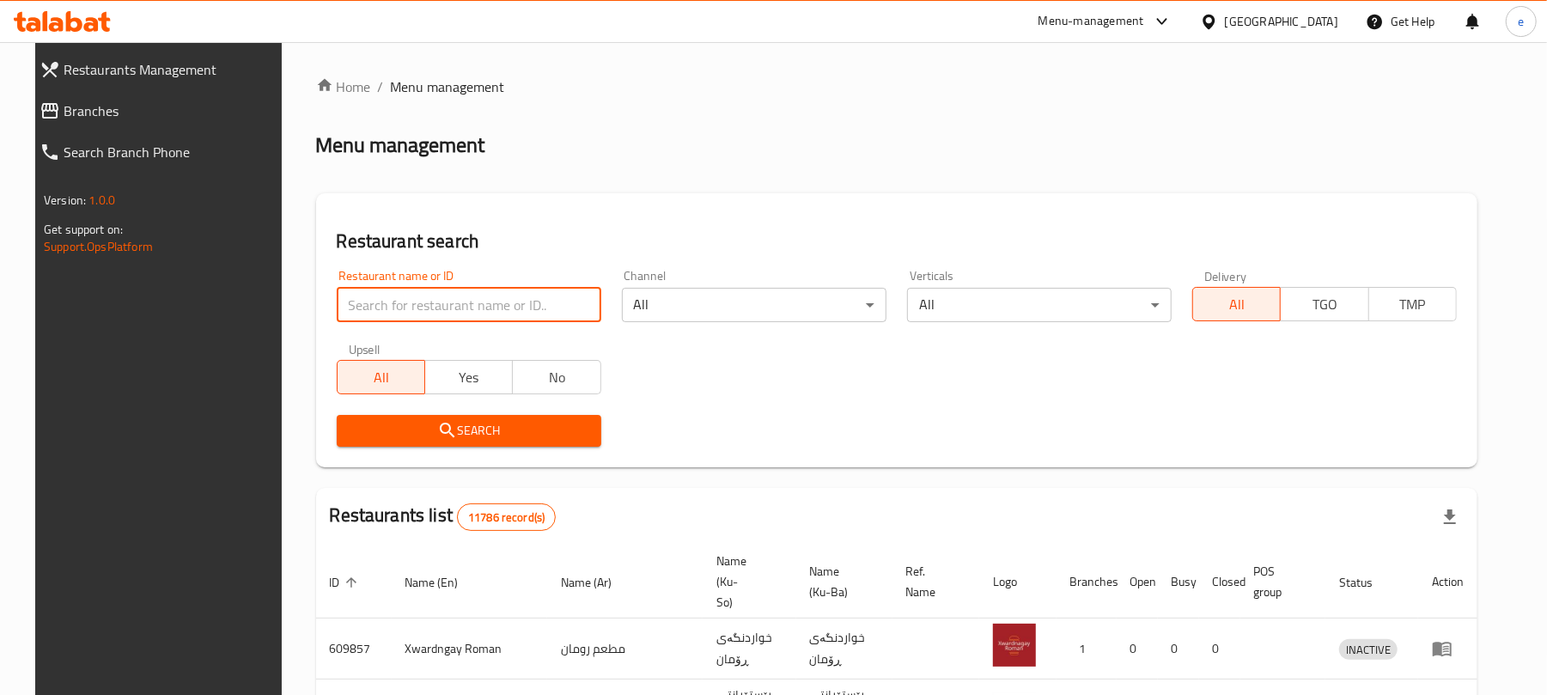
click at [441, 304] on input "search" at bounding box center [469, 305] width 265 height 34
paste input "678258"
type input "678258"
click button "Search" at bounding box center [469, 431] width 265 height 32
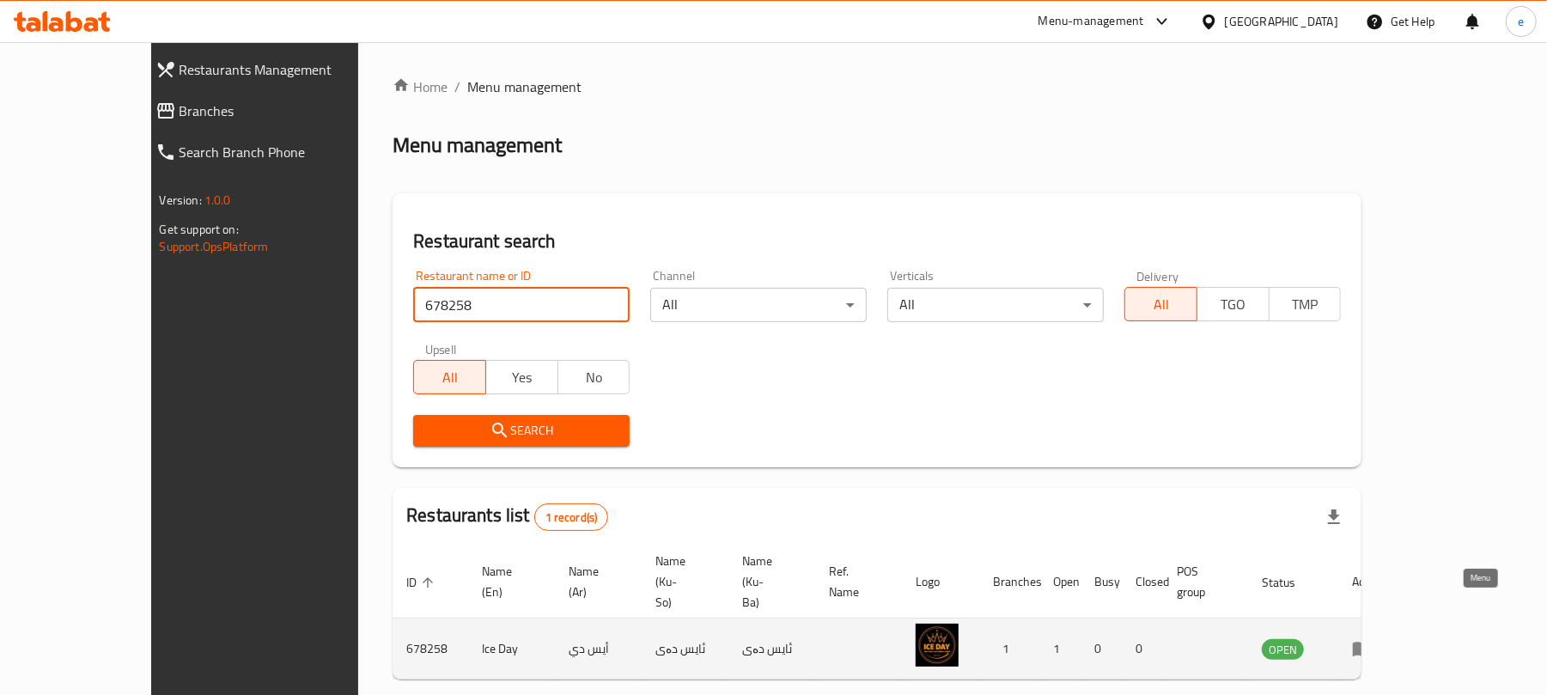
click at [1372, 638] on icon "enhanced table" at bounding box center [1362, 648] width 21 height 21
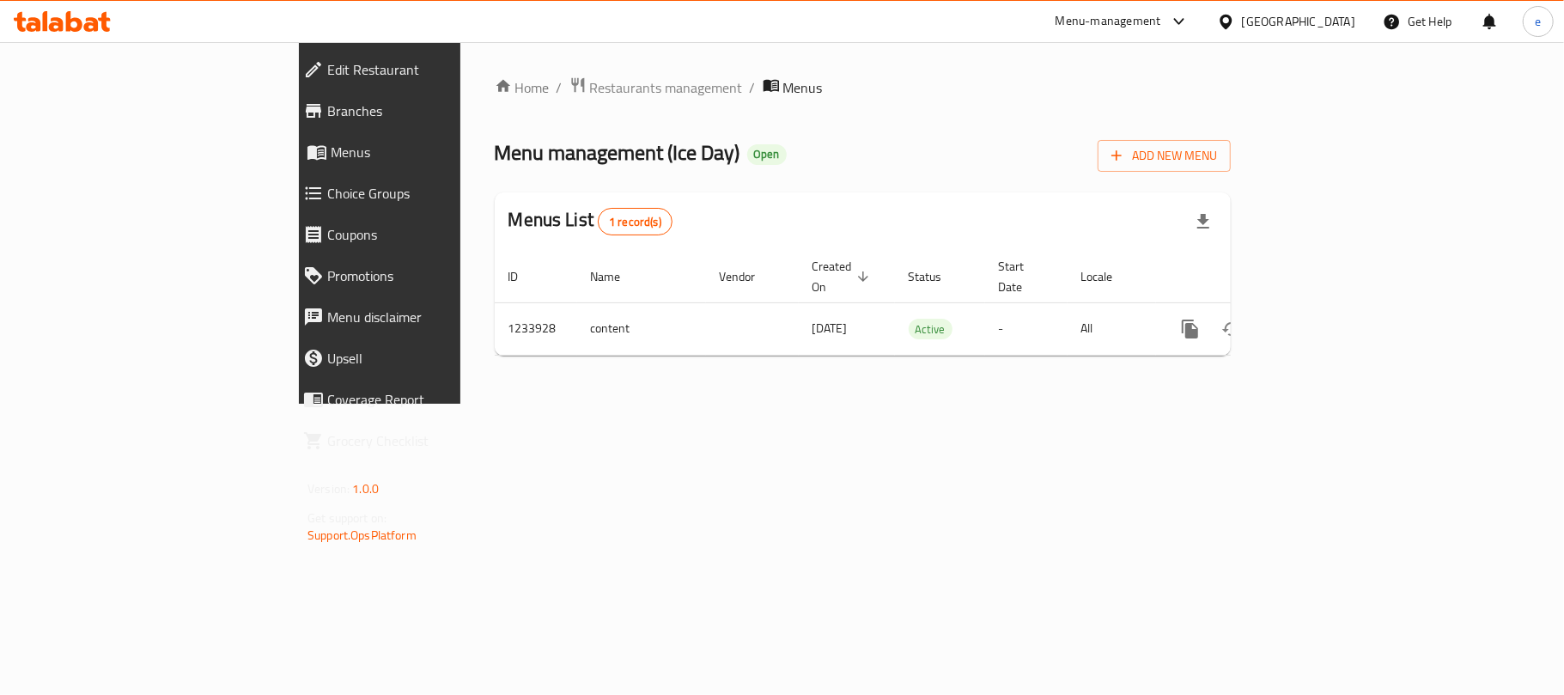
click at [327, 114] on span "Branches" at bounding box center [436, 110] width 219 height 21
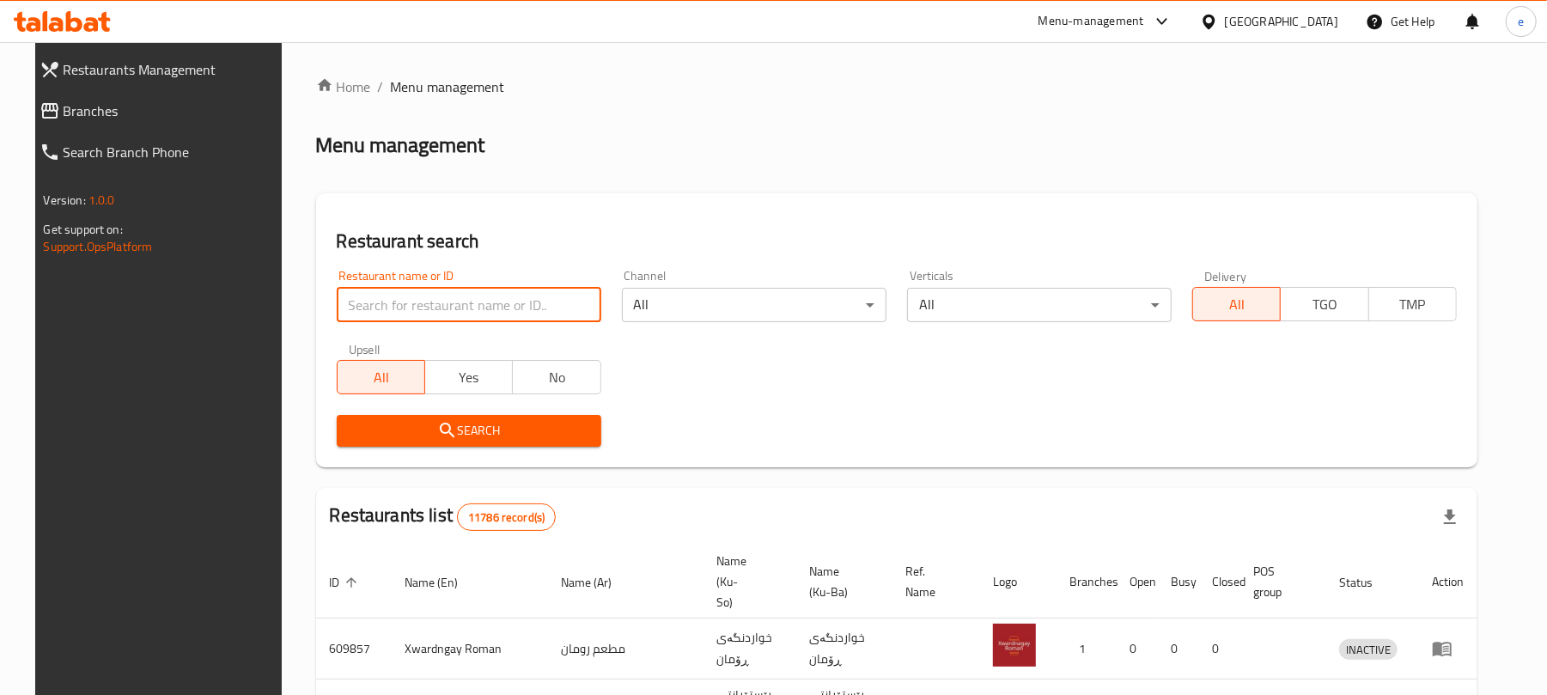
click at [364, 304] on input "search" at bounding box center [469, 305] width 265 height 34
paste input "699676"
type input "699676"
click button "Search" at bounding box center [469, 431] width 265 height 32
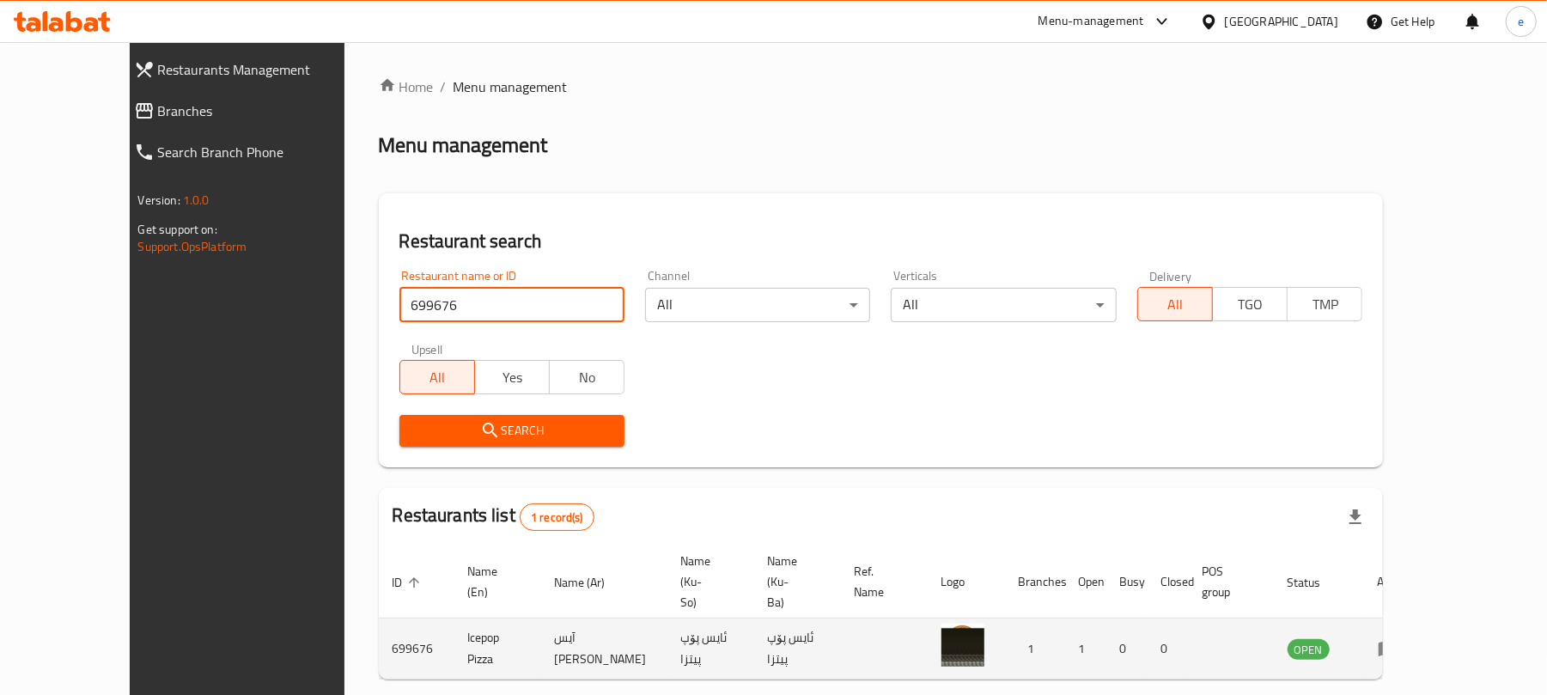
click at [1397, 642] on icon "enhanced table" at bounding box center [1387, 649] width 19 height 15
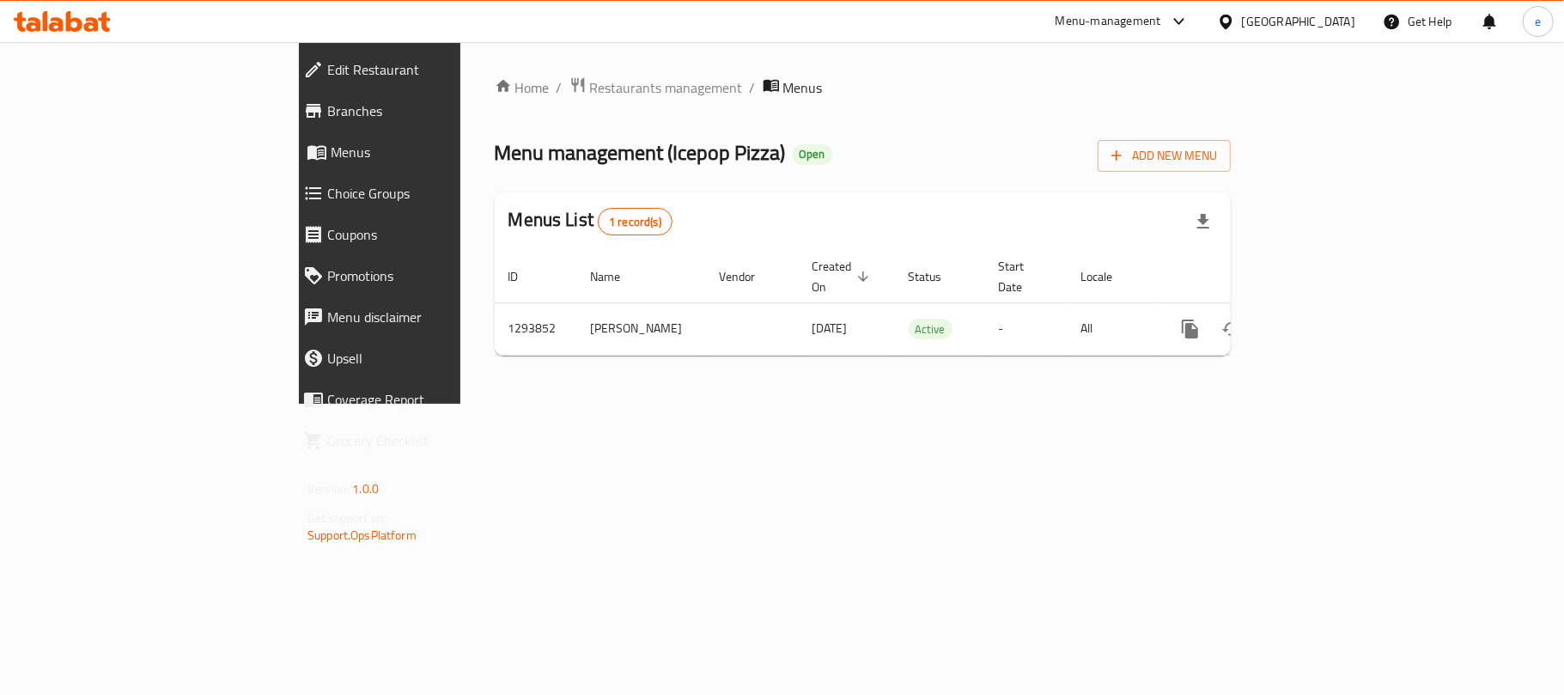
click at [327, 121] on span "Branches" at bounding box center [436, 110] width 219 height 21
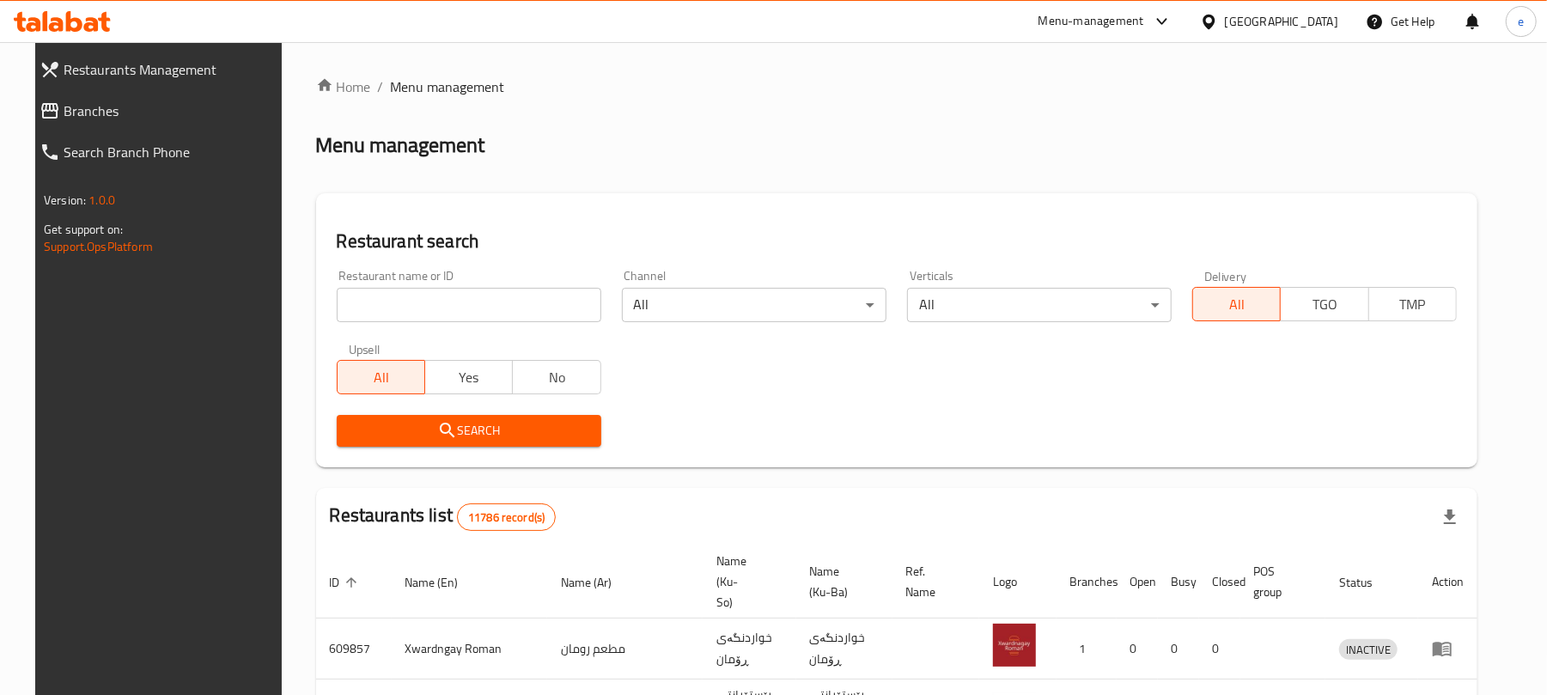
click at [434, 289] on input "search" at bounding box center [469, 305] width 265 height 34
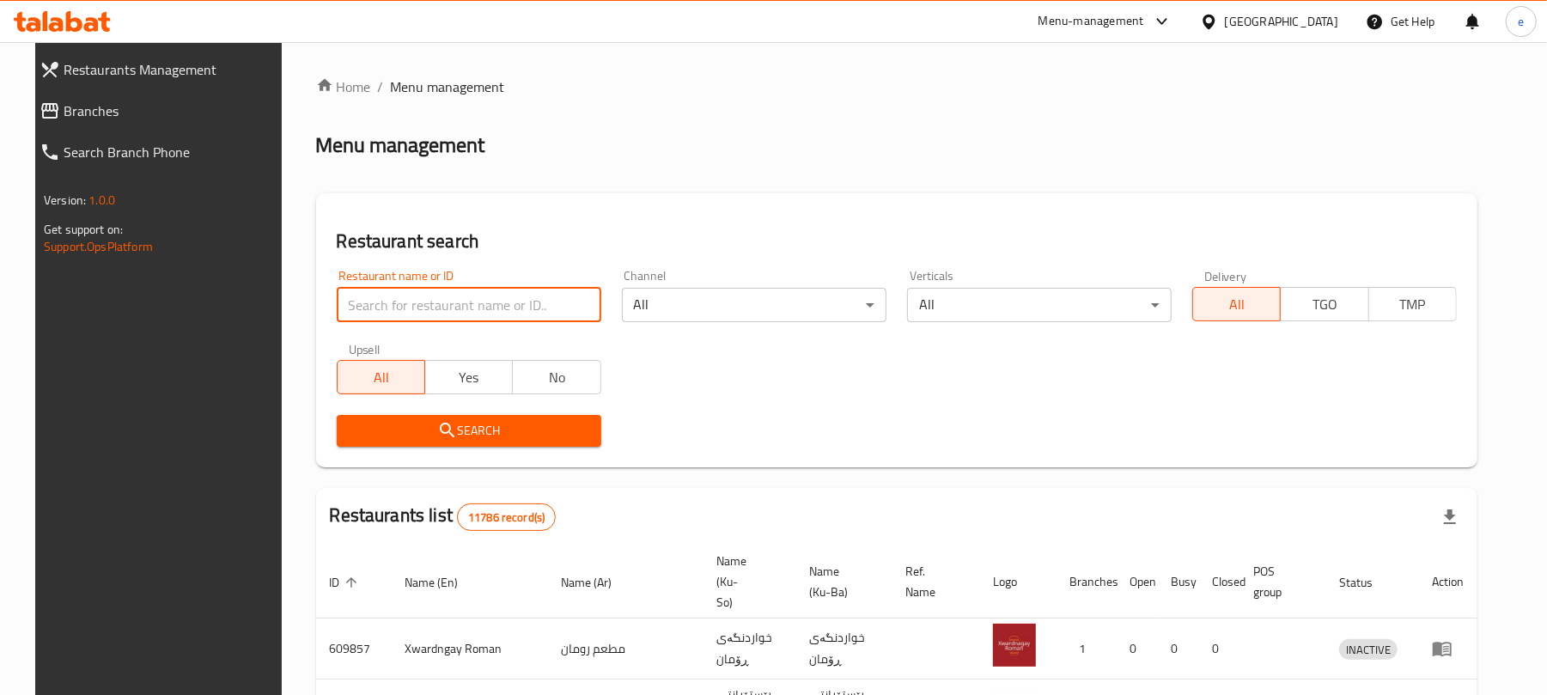
paste input "642592"
type input "642592"
click button "Search" at bounding box center [469, 431] width 265 height 32
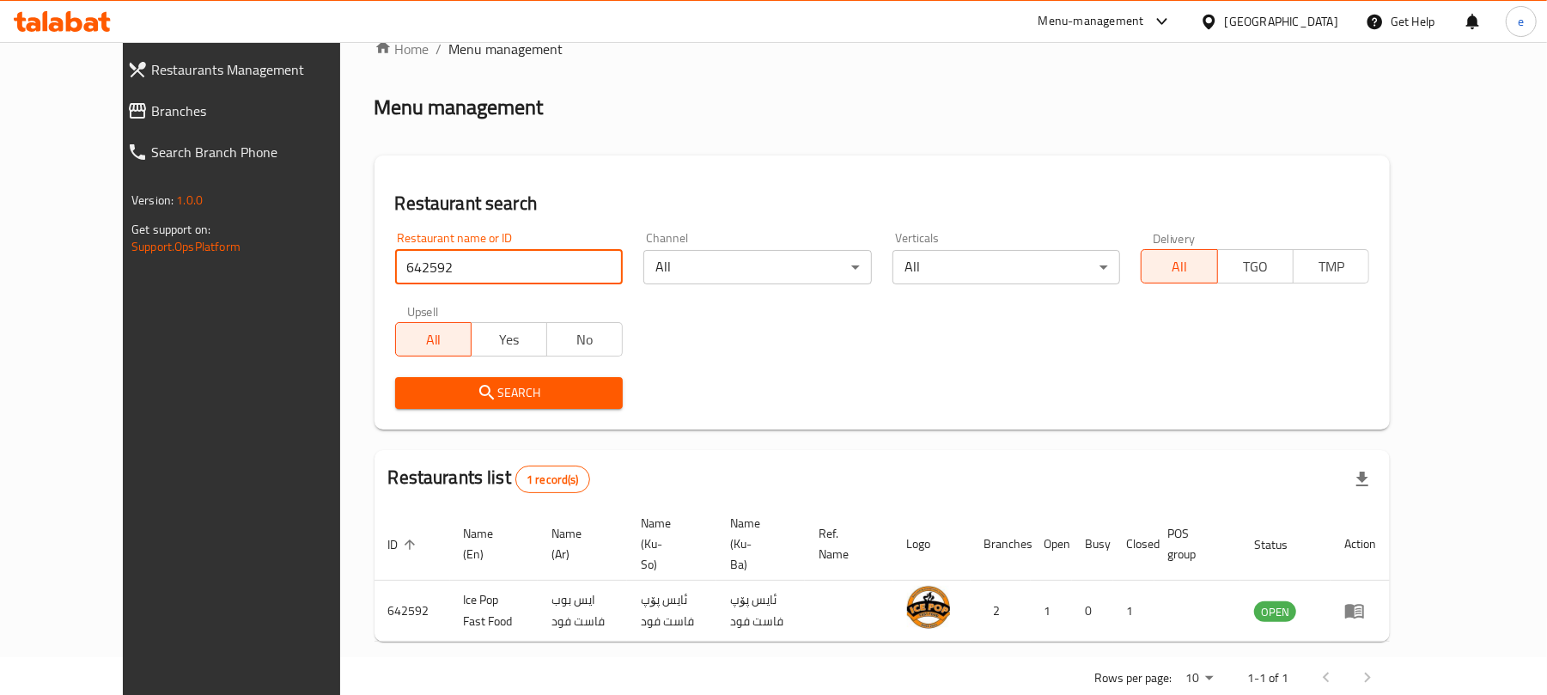
scroll to position [57, 0]
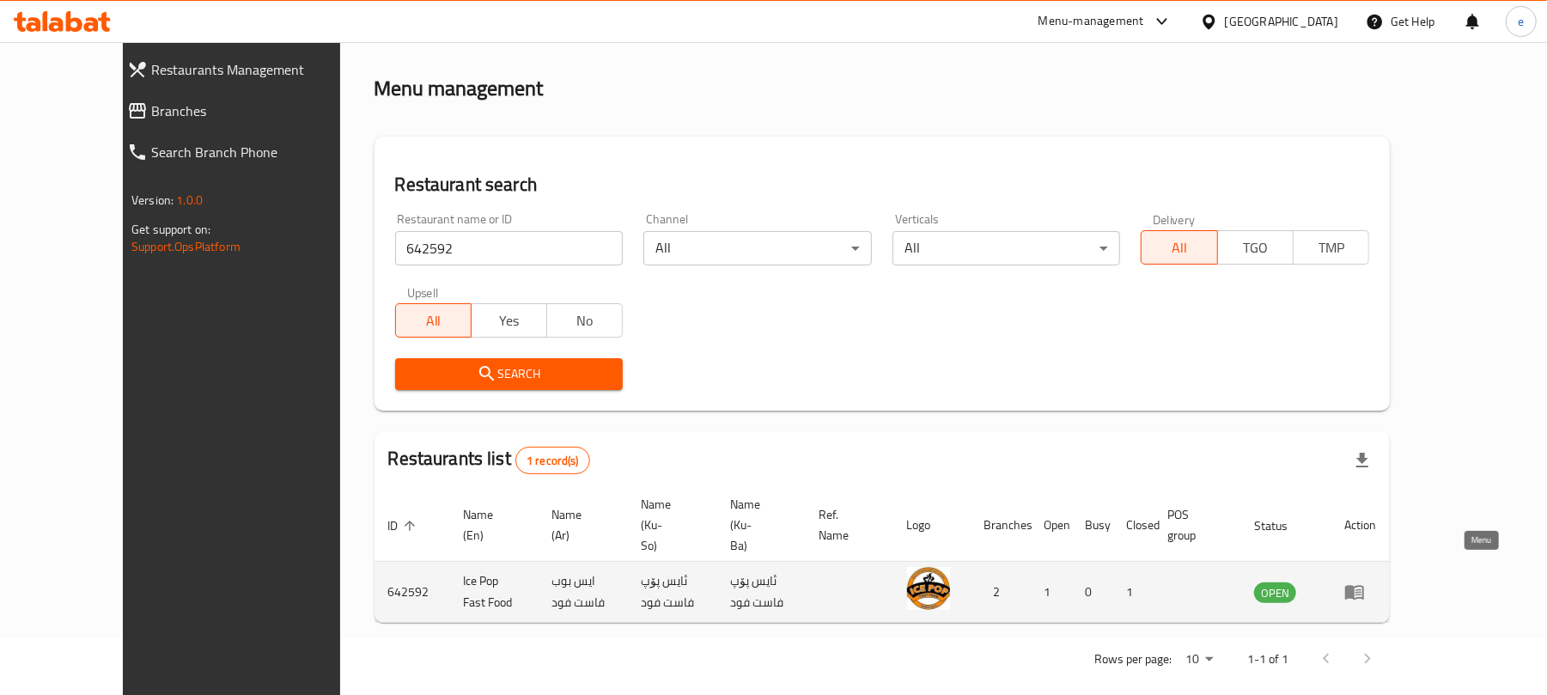
click at [1361, 589] on icon "enhanced table" at bounding box center [1358, 592] width 6 height 7
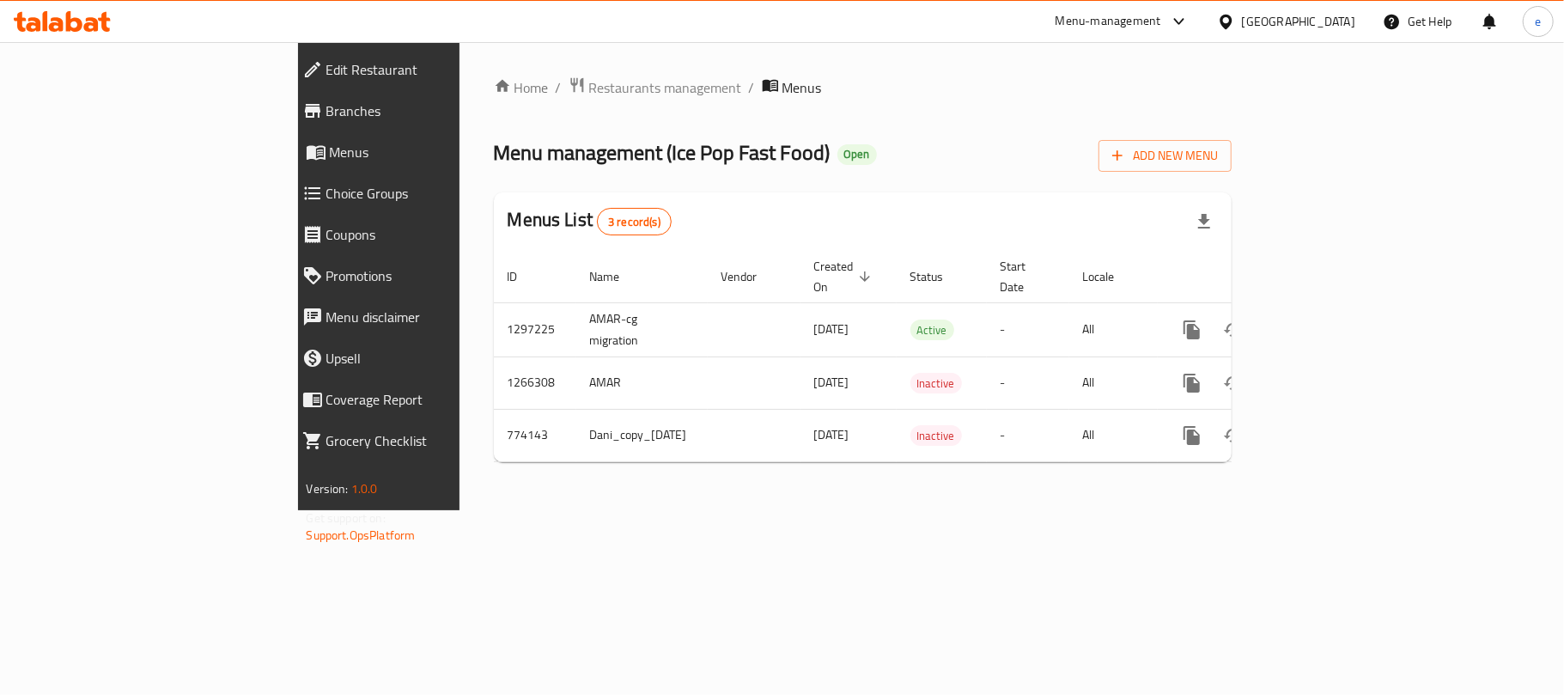
click at [326, 114] on span "Branches" at bounding box center [435, 110] width 219 height 21
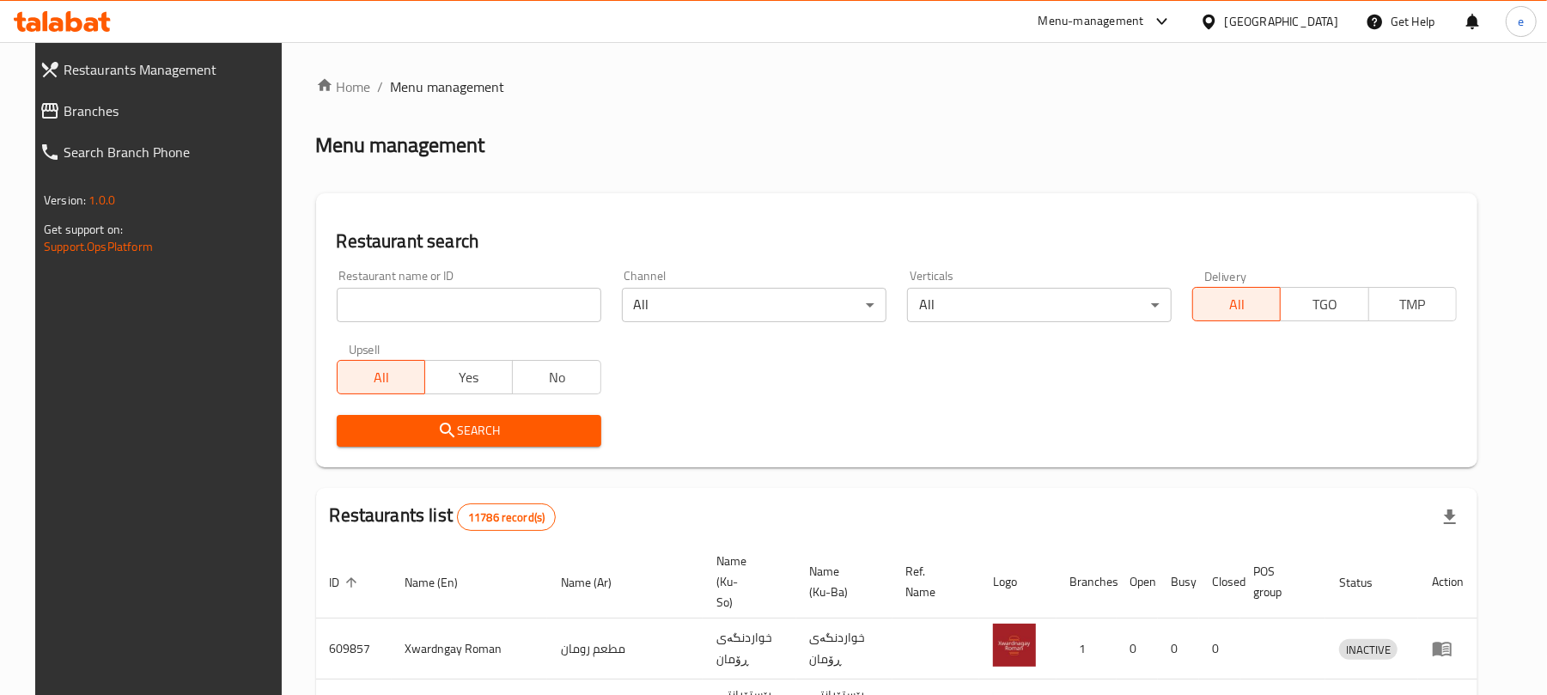
click at [471, 319] on input "search" at bounding box center [469, 305] width 265 height 34
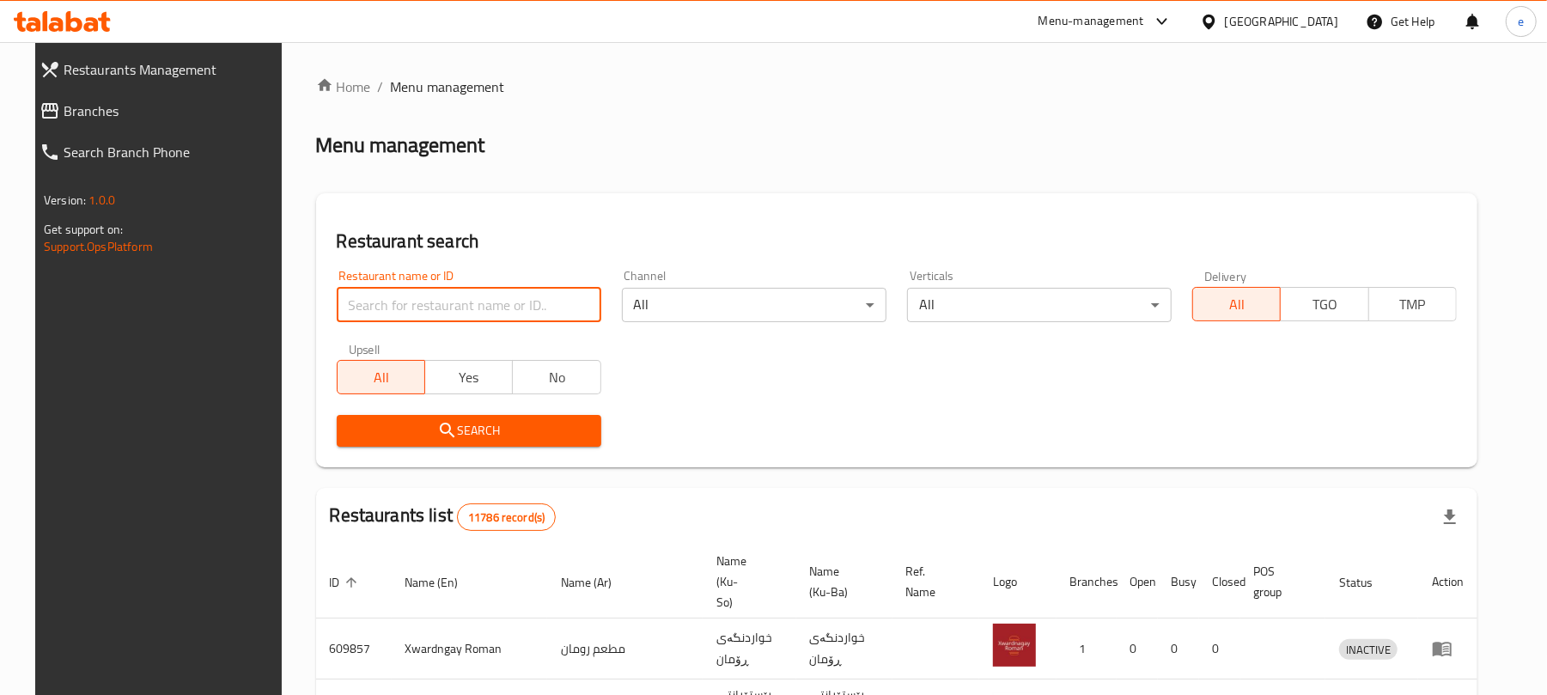
paste input "631170"
type input "631170"
click button "Search" at bounding box center [469, 431] width 265 height 32
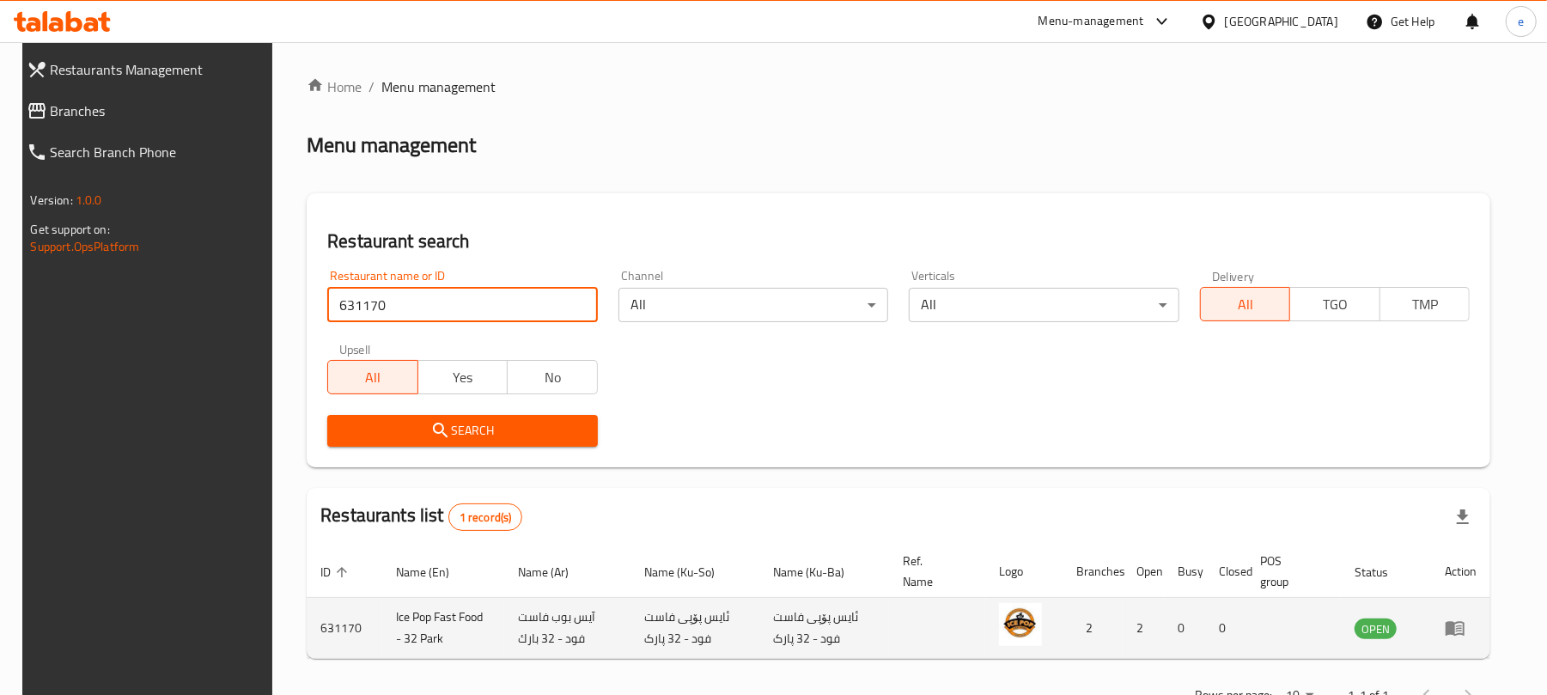
click at [1465, 620] on icon "enhanced table" at bounding box center [1454, 627] width 21 height 21
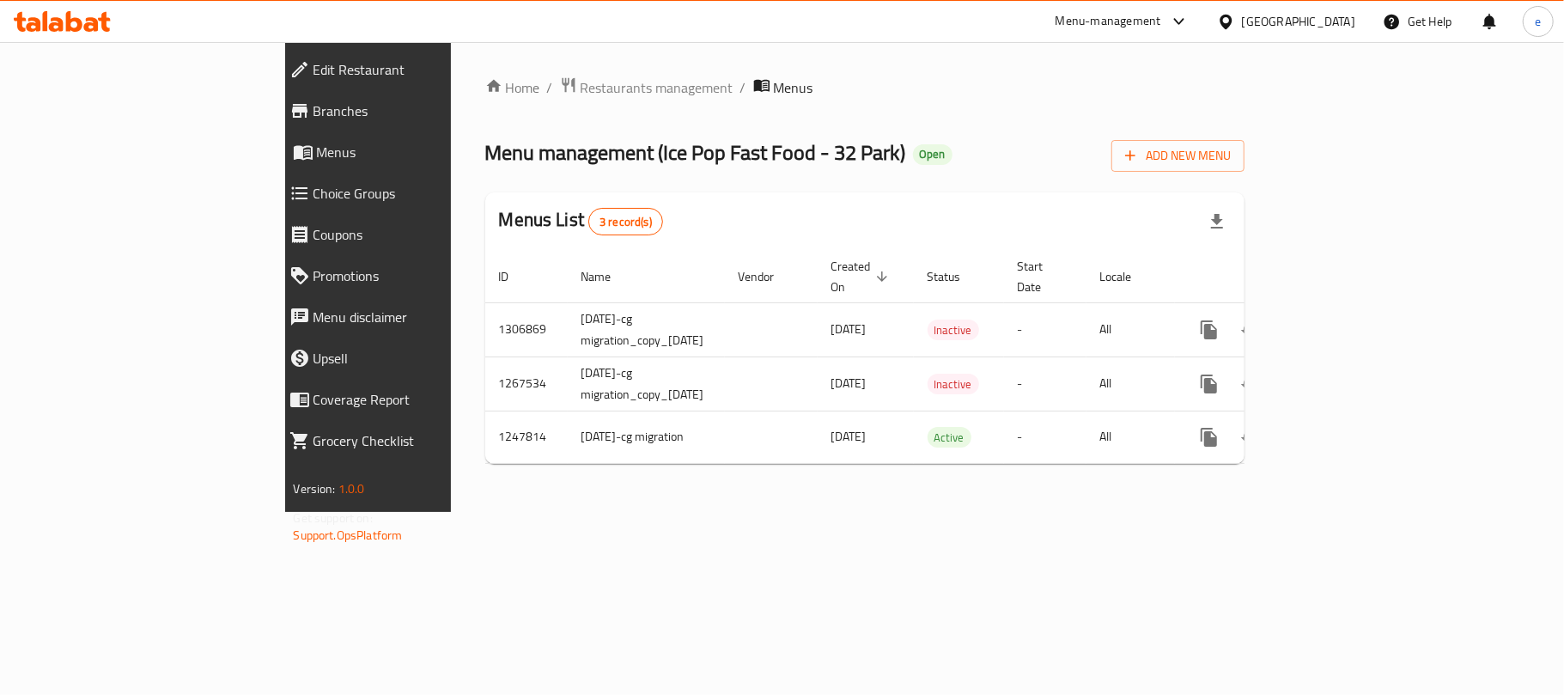
click at [317, 161] on span "Menus" at bounding box center [425, 152] width 216 height 21
click at [313, 118] on span "Branches" at bounding box center [422, 110] width 219 height 21
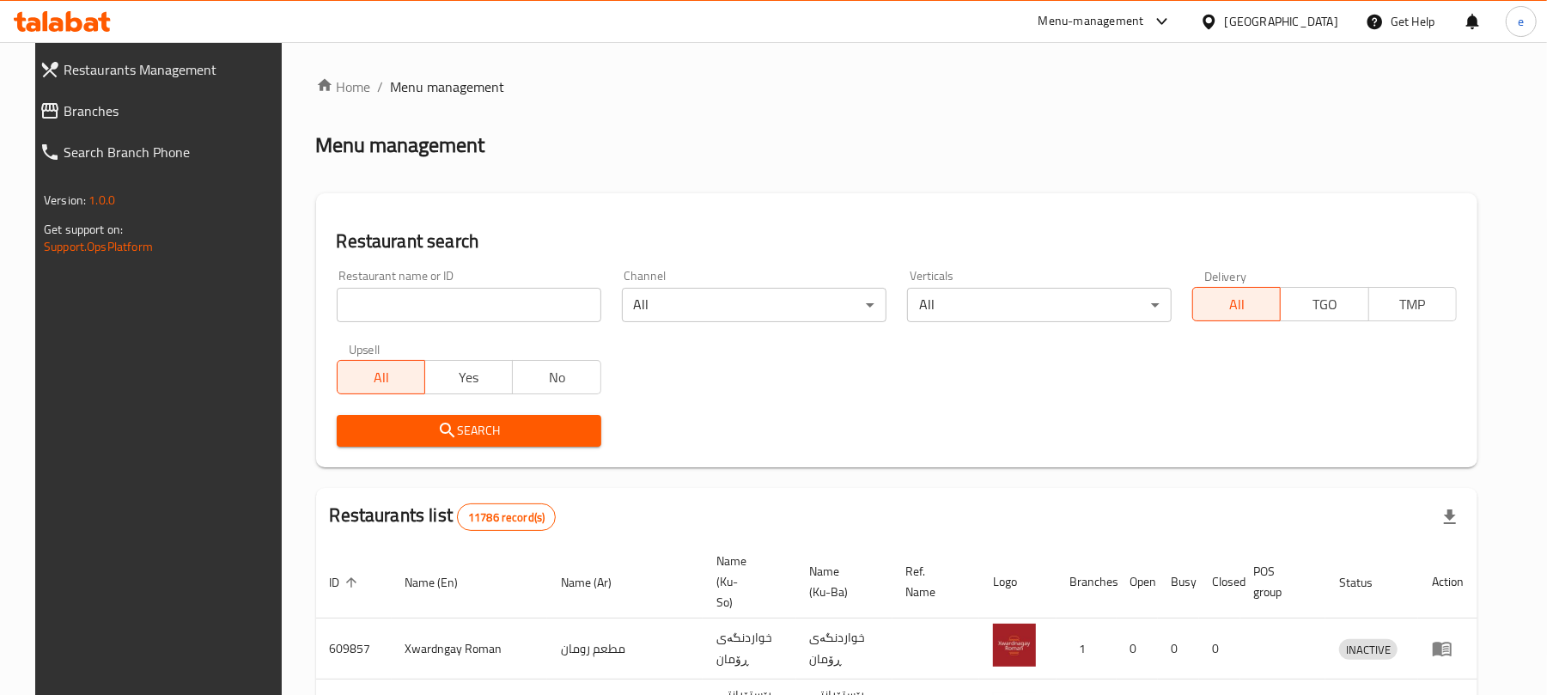
click at [524, 297] on input "search" at bounding box center [469, 305] width 265 height 34
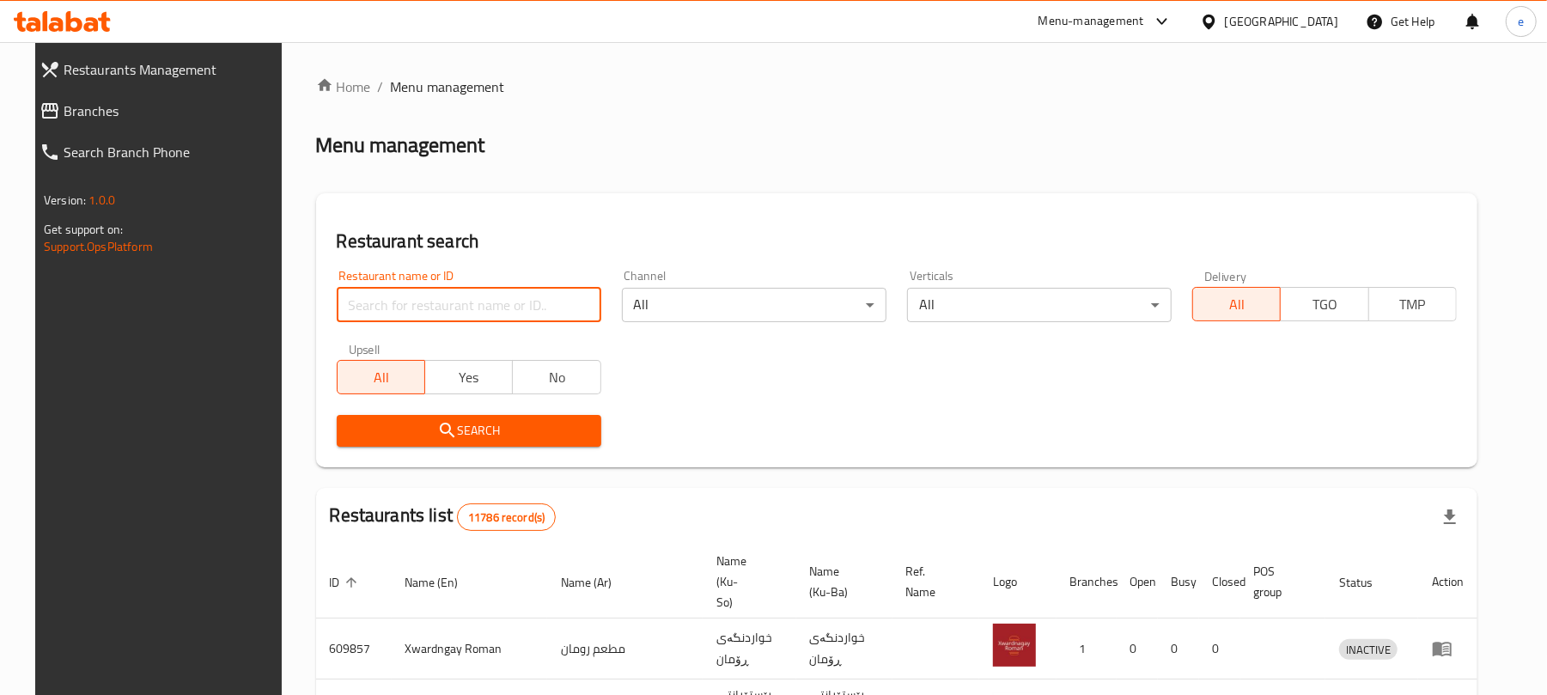
paste input "689583"
type input "689583"
click button "Search" at bounding box center [469, 431] width 265 height 32
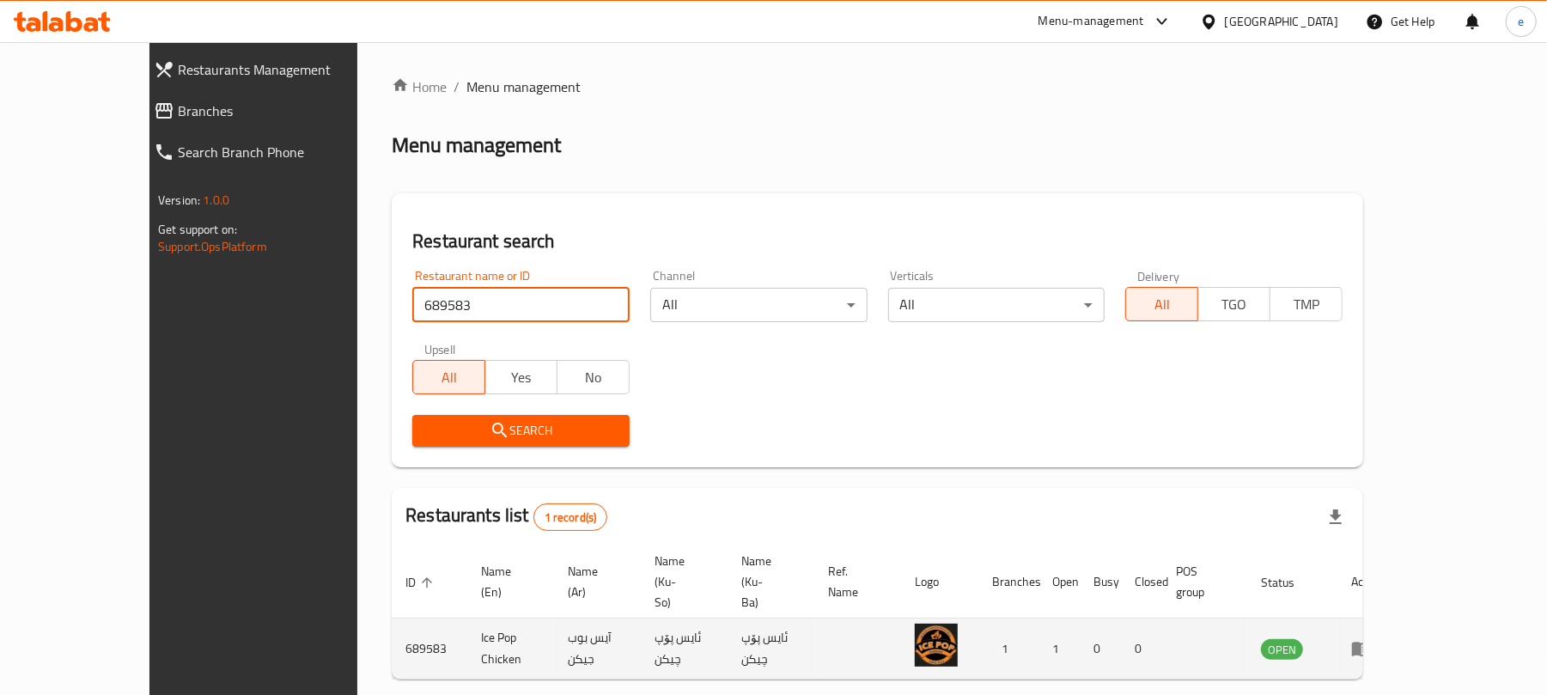
click at [1371, 642] on icon "enhanced table" at bounding box center [1361, 649] width 19 height 15
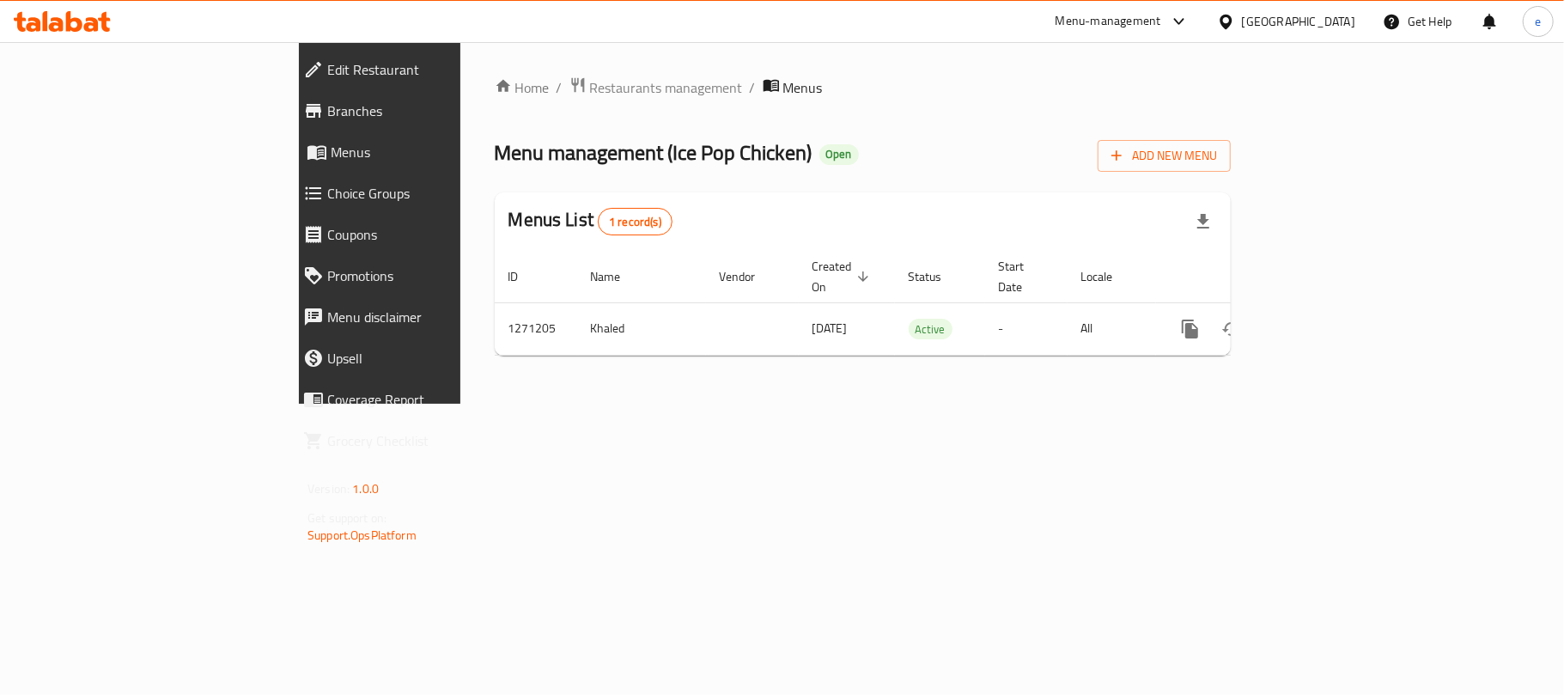
click at [327, 111] on span "Branches" at bounding box center [436, 110] width 219 height 21
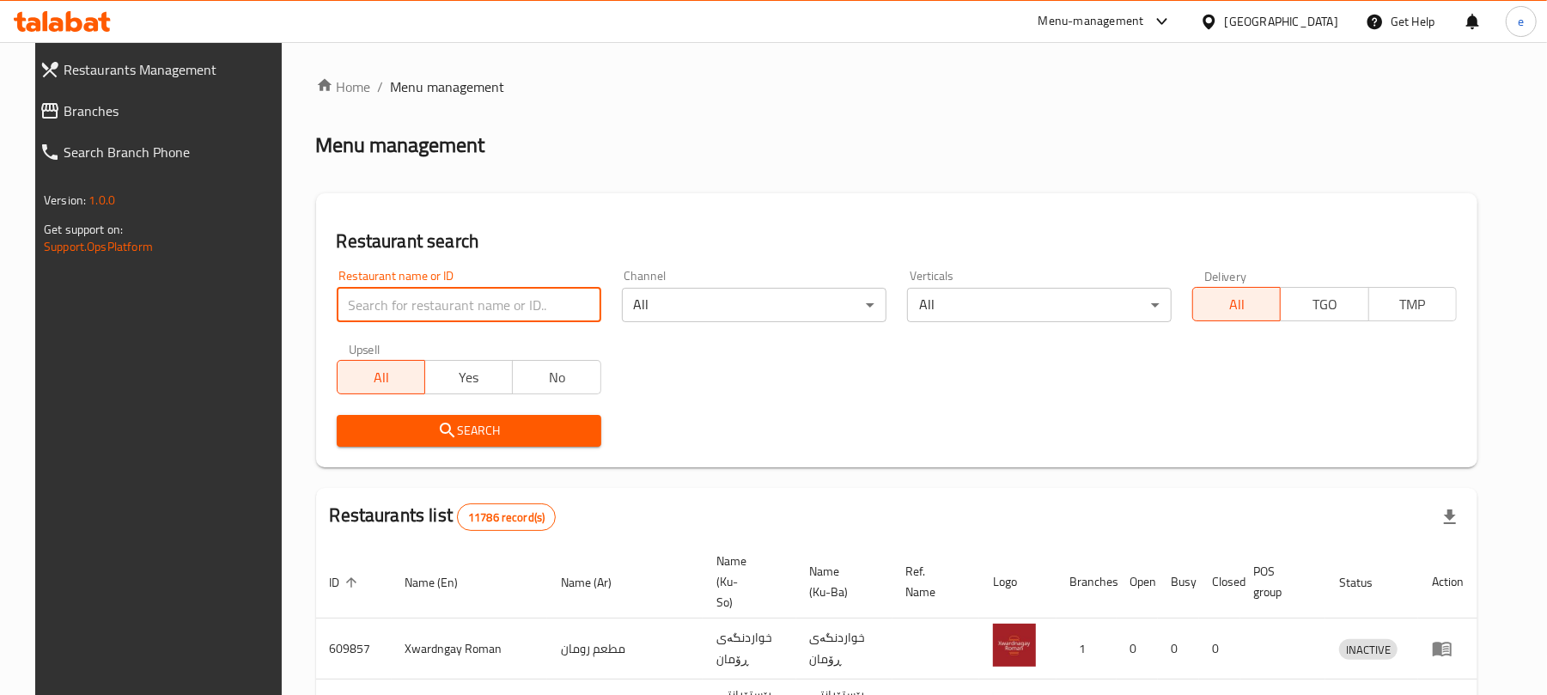
click at [436, 317] on input "search" at bounding box center [469, 305] width 265 height 34
paste input "678258"
type input "678258"
click button "Search" at bounding box center [469, 431] width 265 height 32
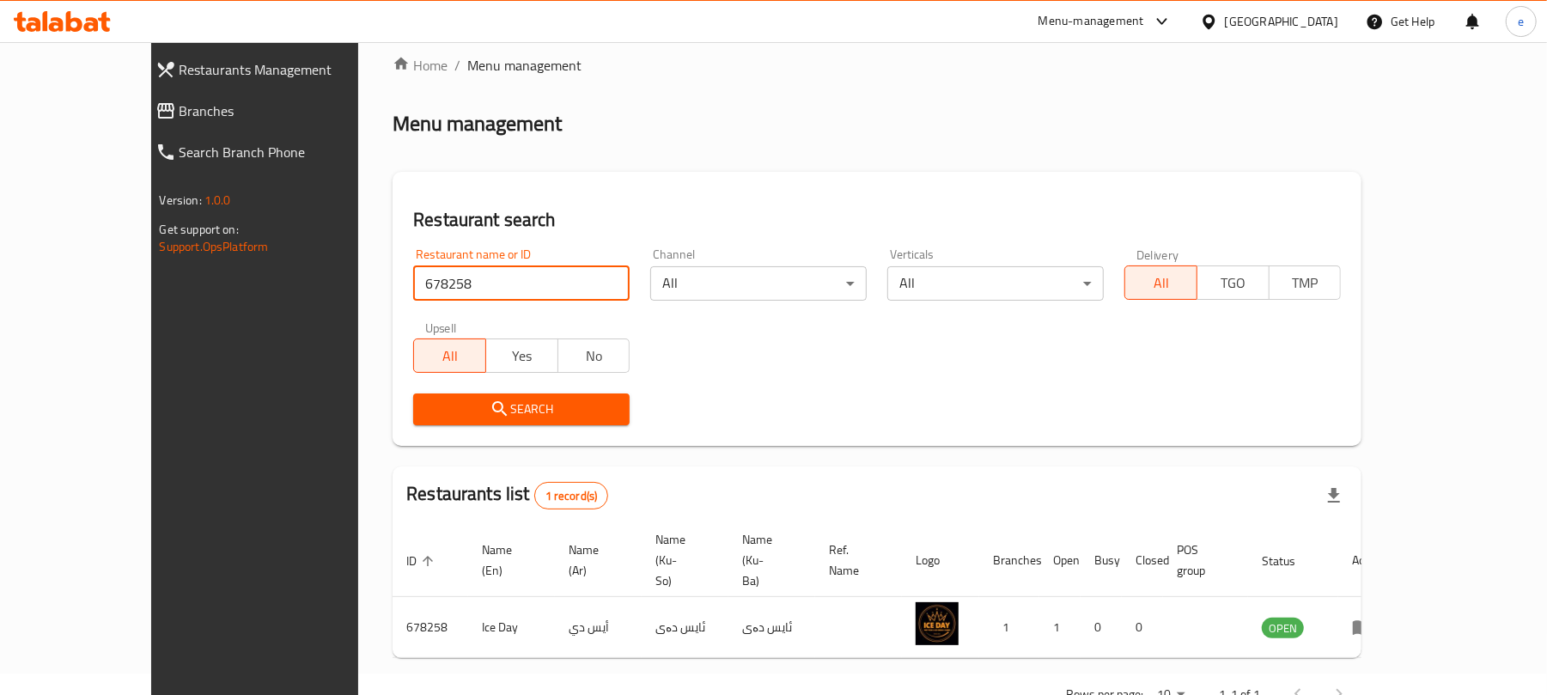
scroll to position [39, 0]
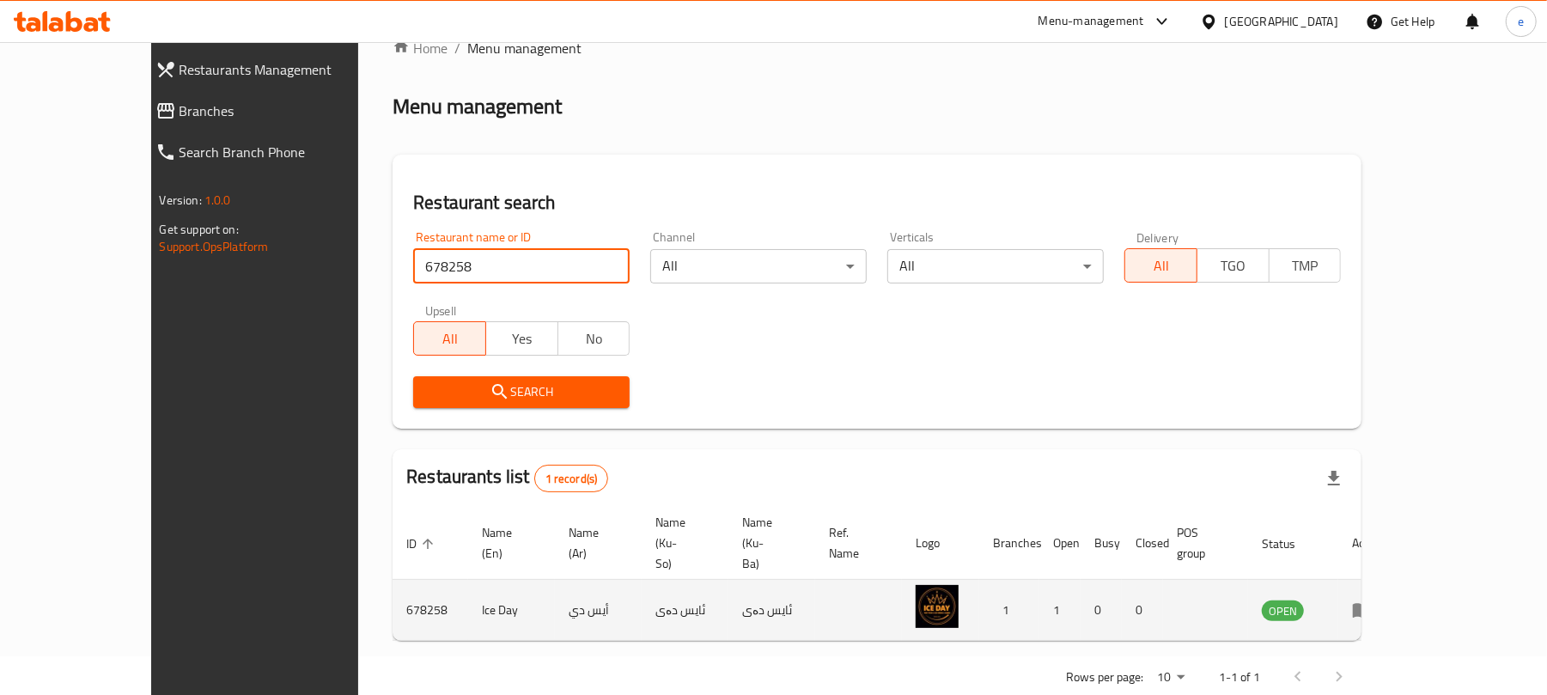
click at [1384, 599] on link "enhanced table" at bounding box center [1368, 609] width 32 height 21
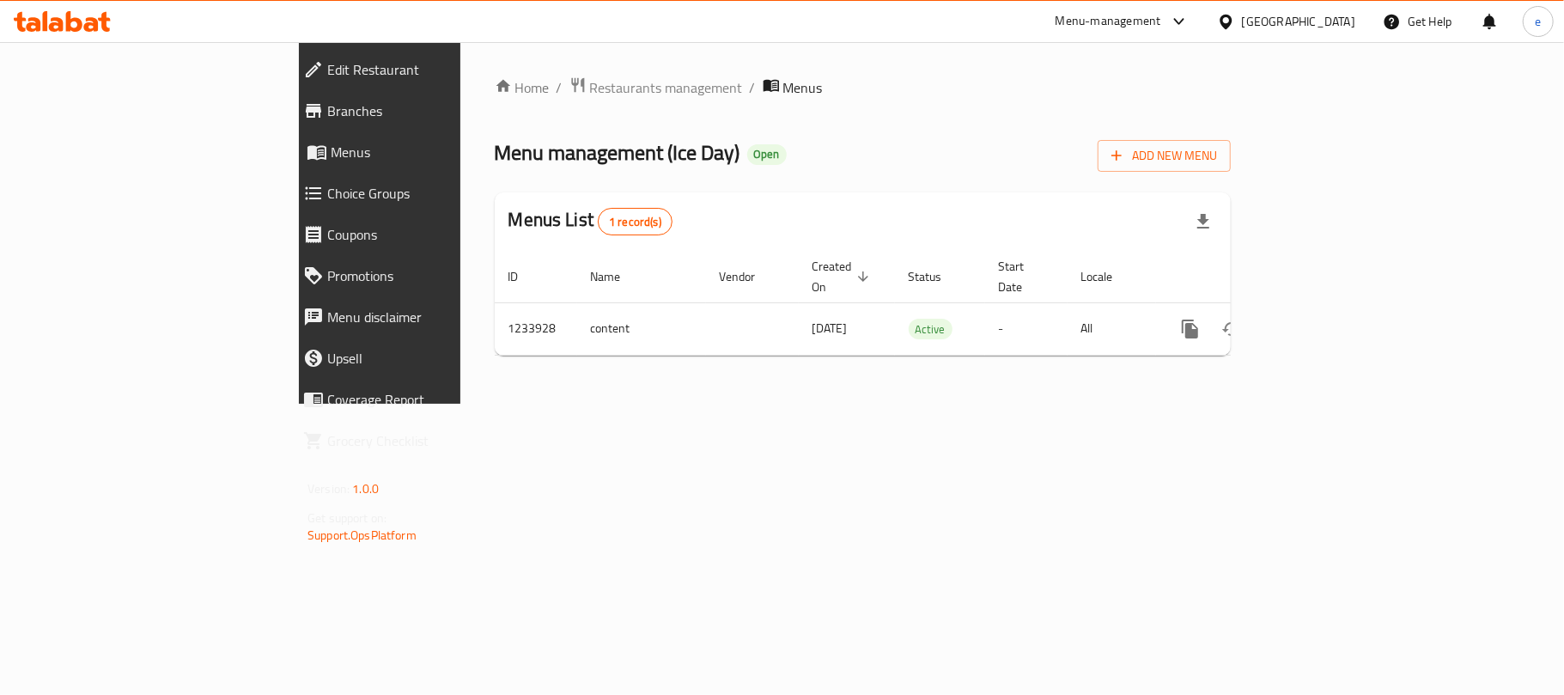
click at [289, 125] on link "Branches" at bounding box center [424, 110] width 271 height 41
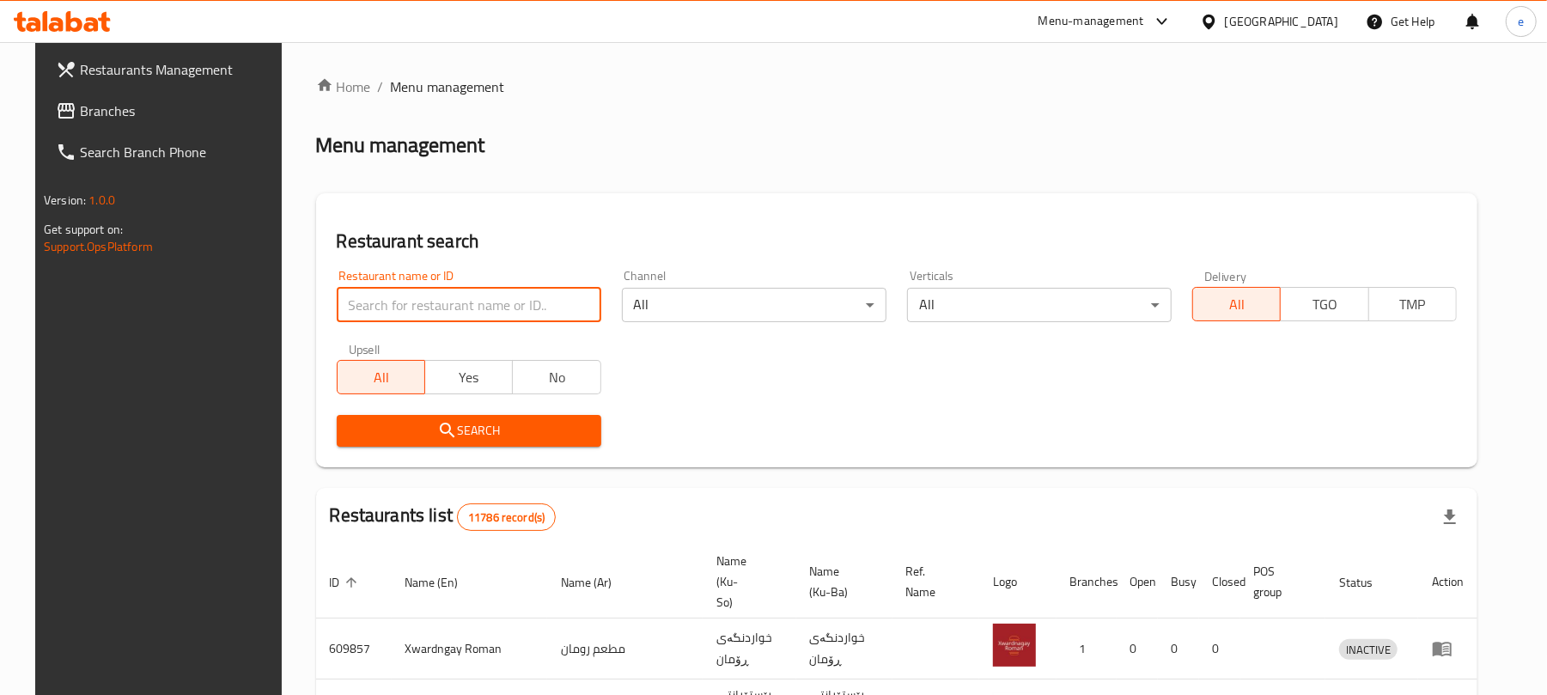
click at [491, 321] on input "search" at bounding box center [469, 305] width 265 height 34
click button "Search" at bounding box center [469, 431] width 265 height 32
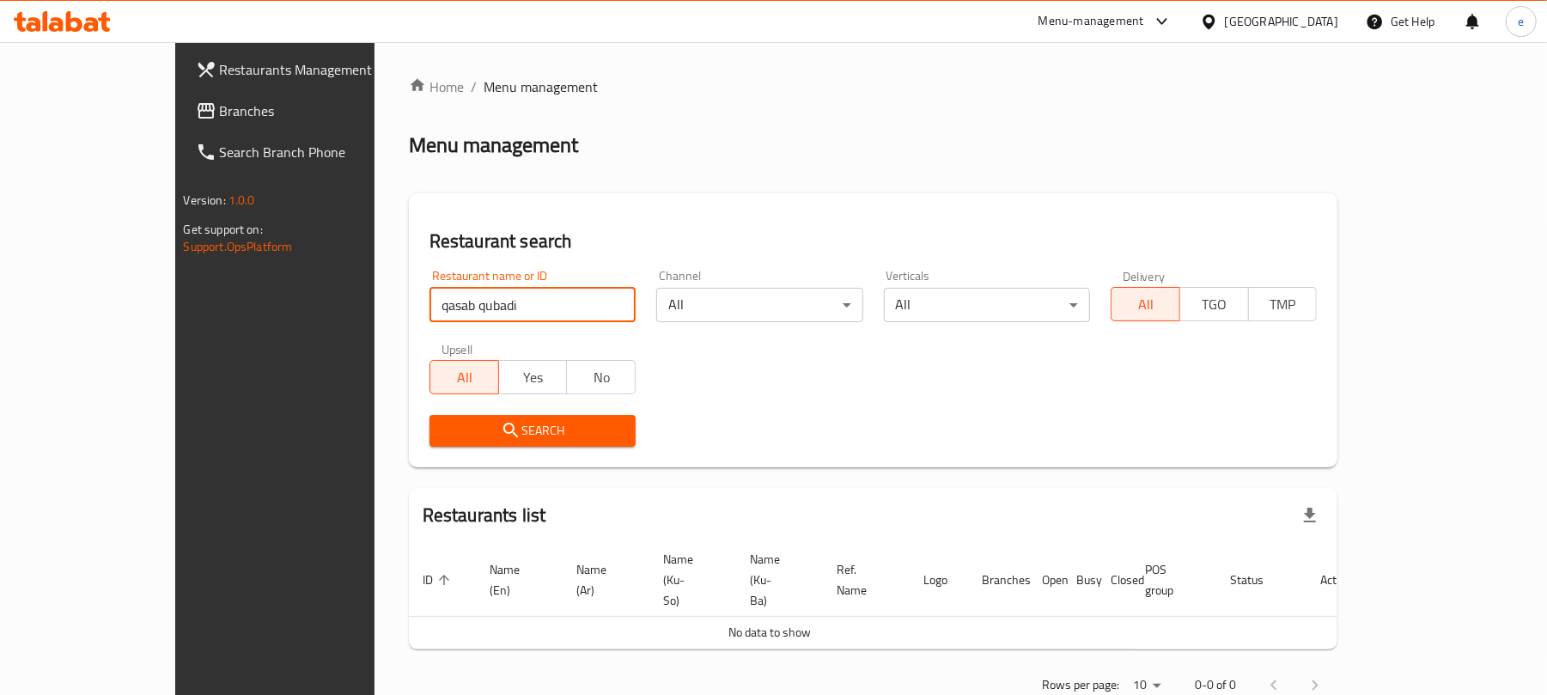
click at [429, 307] on input "qasab qubadi" at bounding box center [532, 305] width 206 height 34
type input "qasab"
click button "Search" at bounding box center [532, 431] width 206 height 32
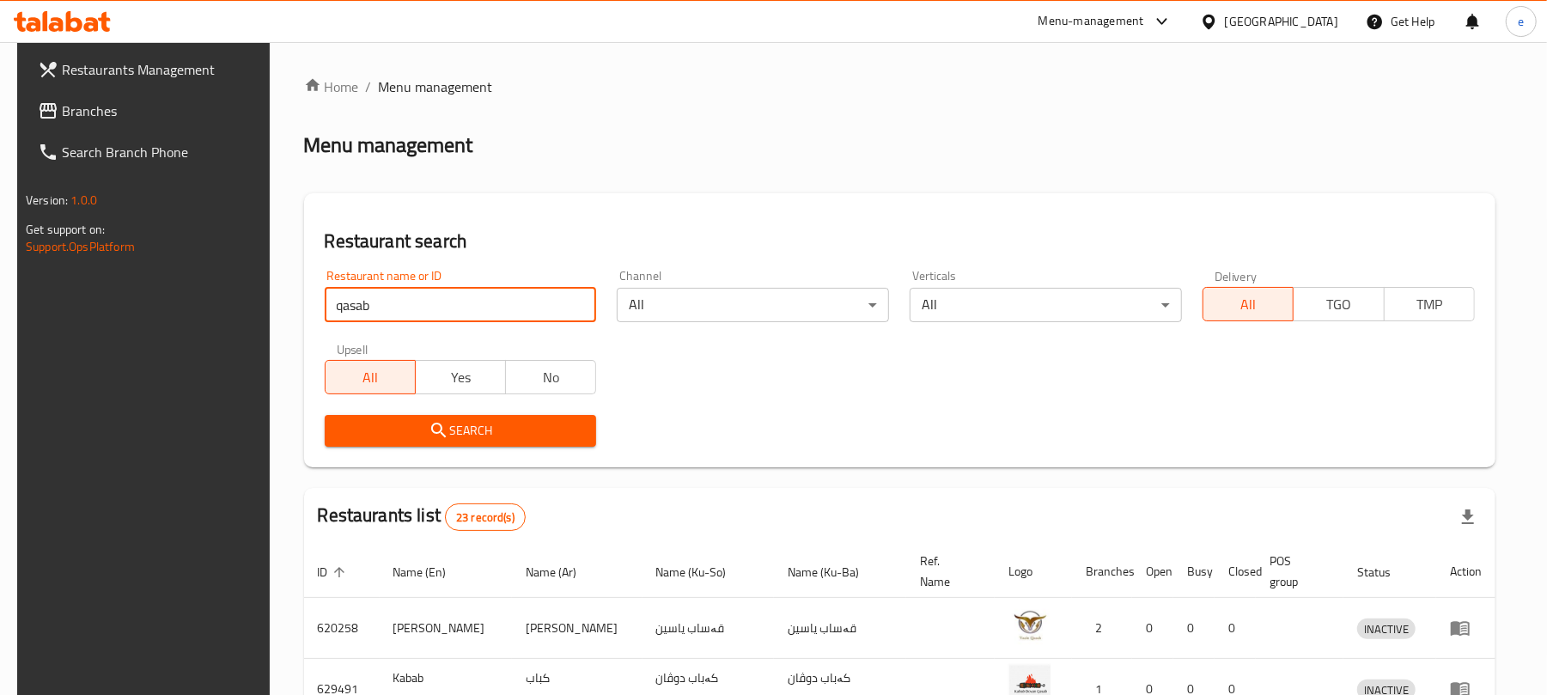
click at [571, 301] on input "qasab" at bounding box center [461, 305] width 272 height 34
click at [475, 302] on input "search" at bounding box center [461, 305] width 272 height 34
click button "Search" at bounding box center [461, 431] width 272 height 32
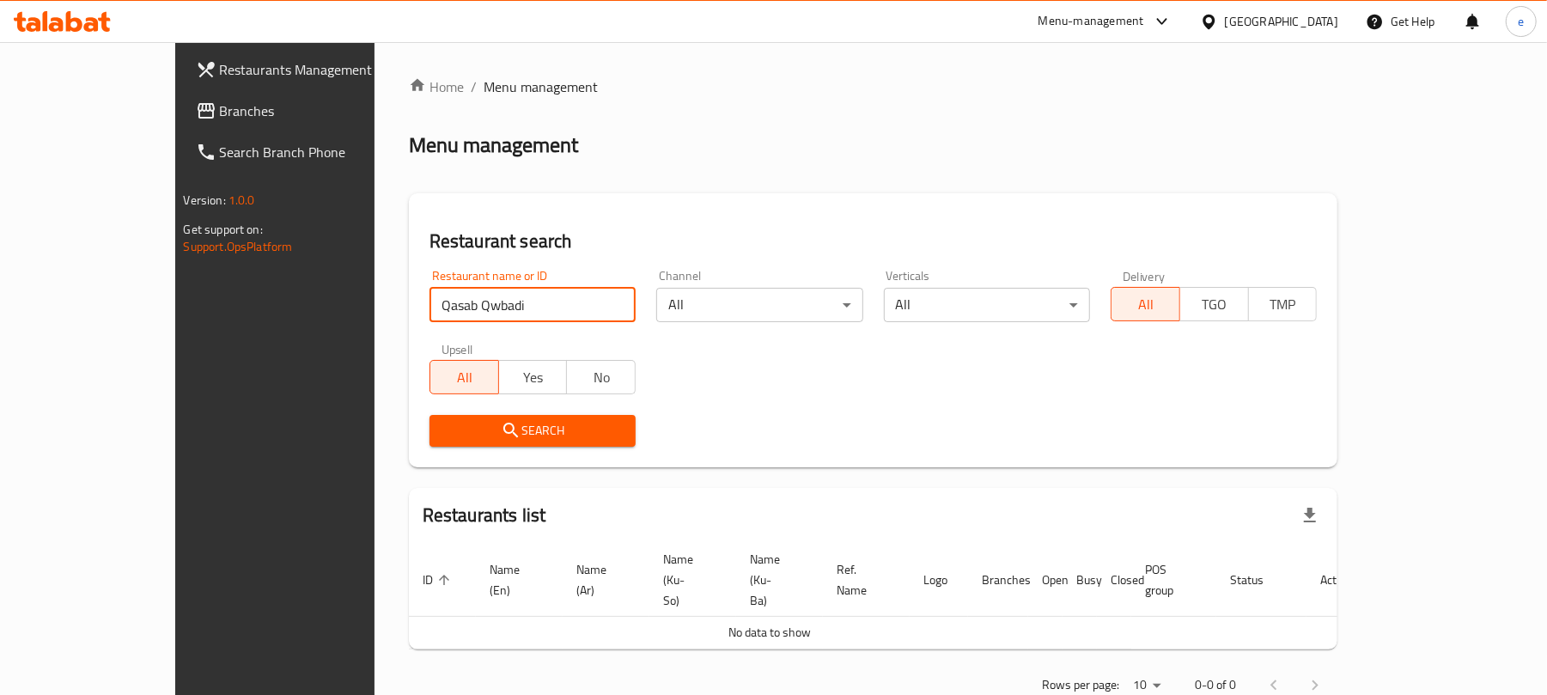
click at [471, 297] on input "Qasab Qwbadi" at bounding box center [532, 305] width 206 height 34
click button "Search" at bounding box center [532, 431] width 206 height 32
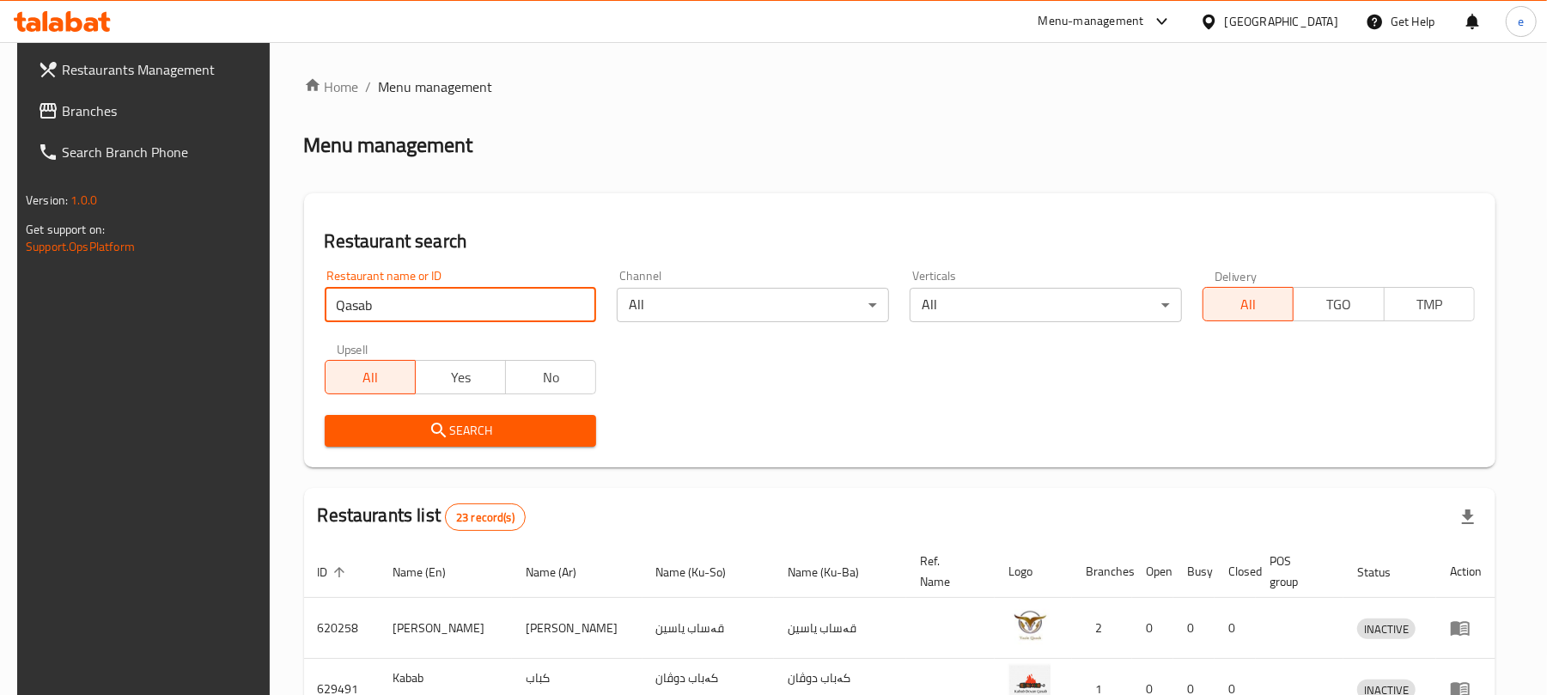
click button "Search" at bounding box center [461, 431] width 272 height 32
type input "Q"
click button "Search" at bounding box center [461, 431] width 272 height 32
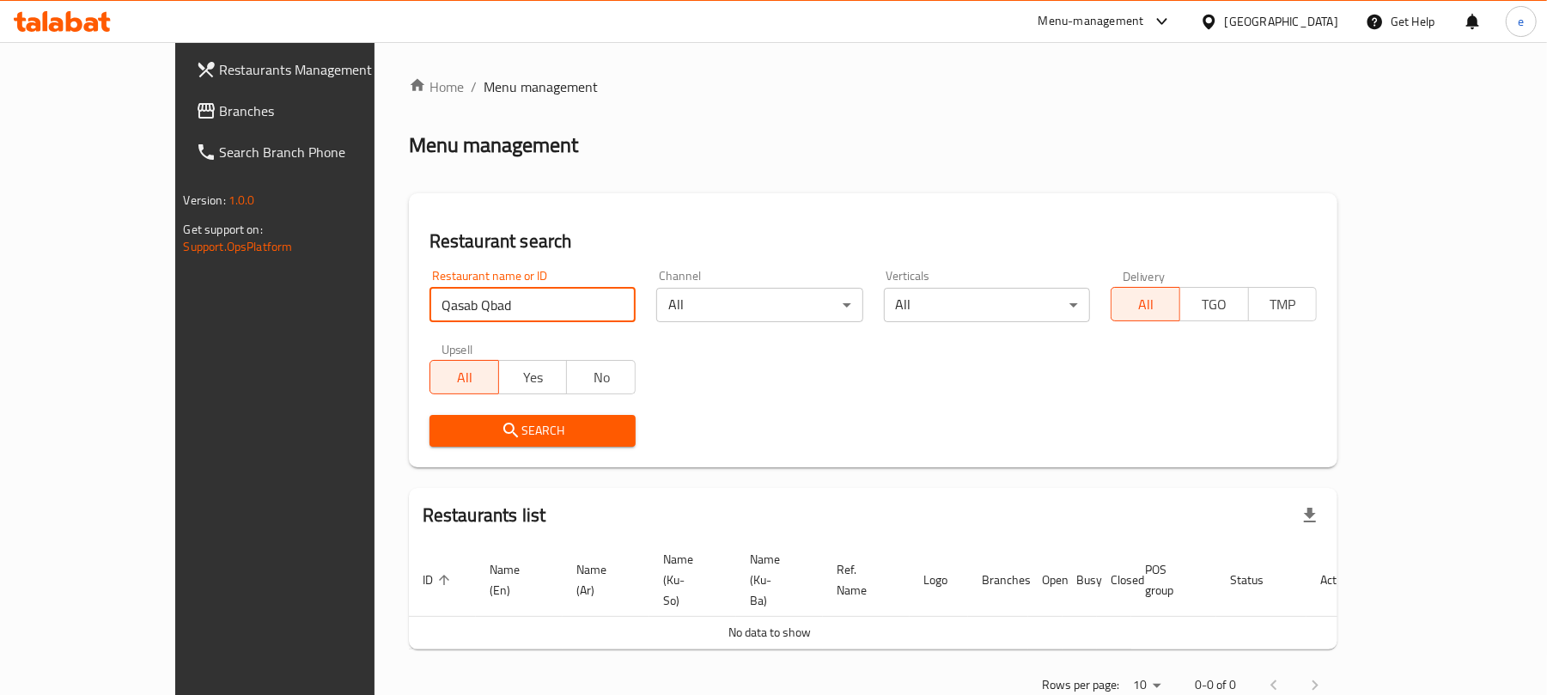
click button "Search" at bounding box center [532, 431] width 206 height 32
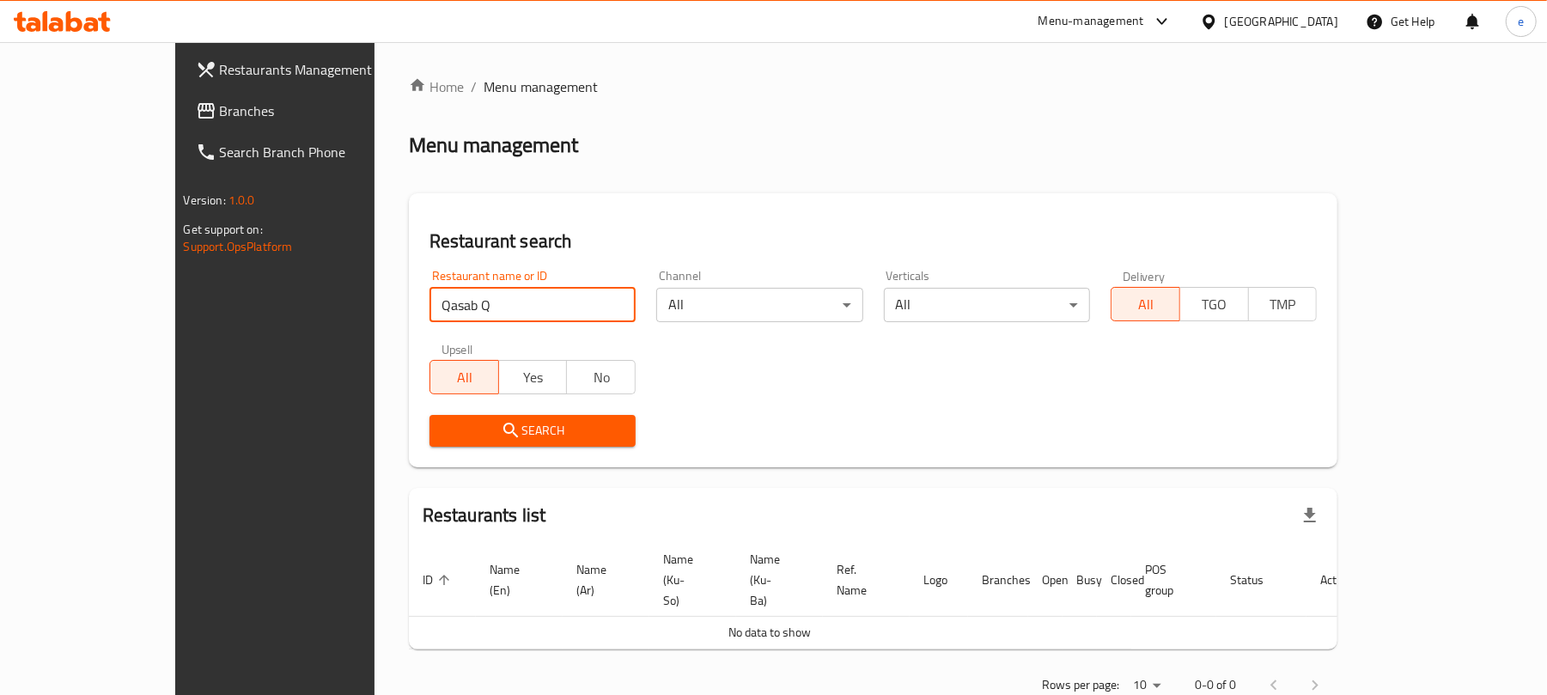
click button "Search" at bounding box center [532, 431] width 206 height 32
type input "Qasab"
click button "Search" at bounding box center [532, 431] width 206 height 32
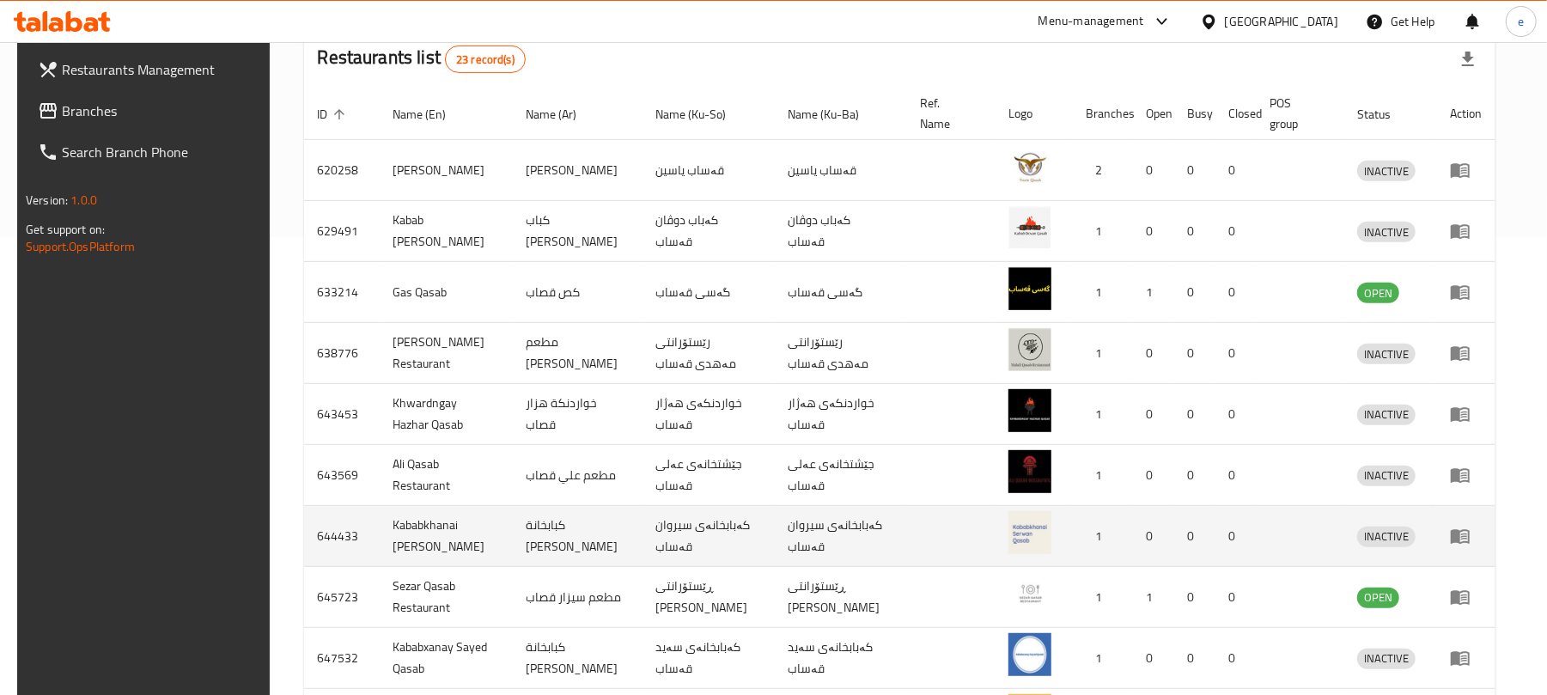
scroll to position [605, 0]
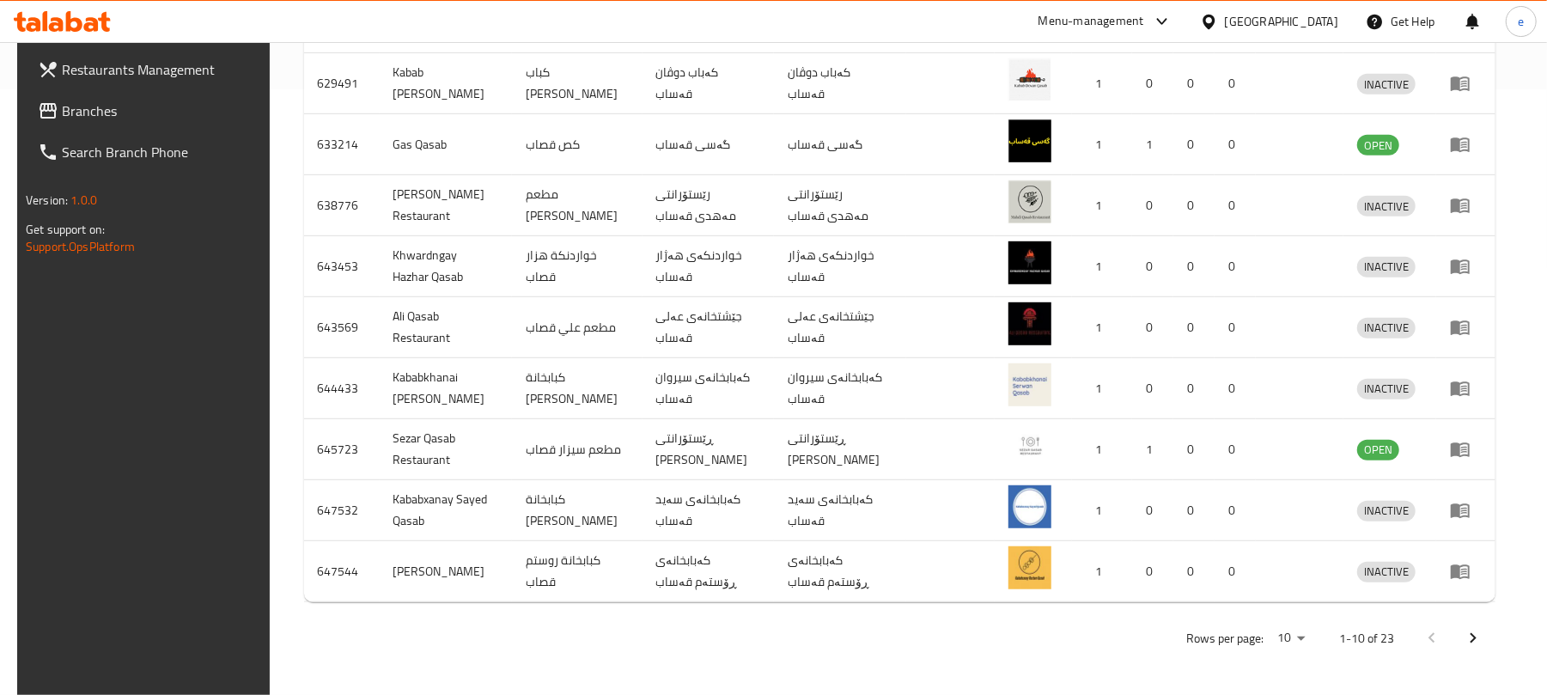
click at [87, 9] on div at bounding box center [62, 21] width 125 height 34
click at [93, 34] on div at bounding box center [62, 21] width 125 height 34
click at [94, 21] on icon at bounding box center [91, 24] width 15 height 15
